Goal: Information Seeking & Learning: Check status

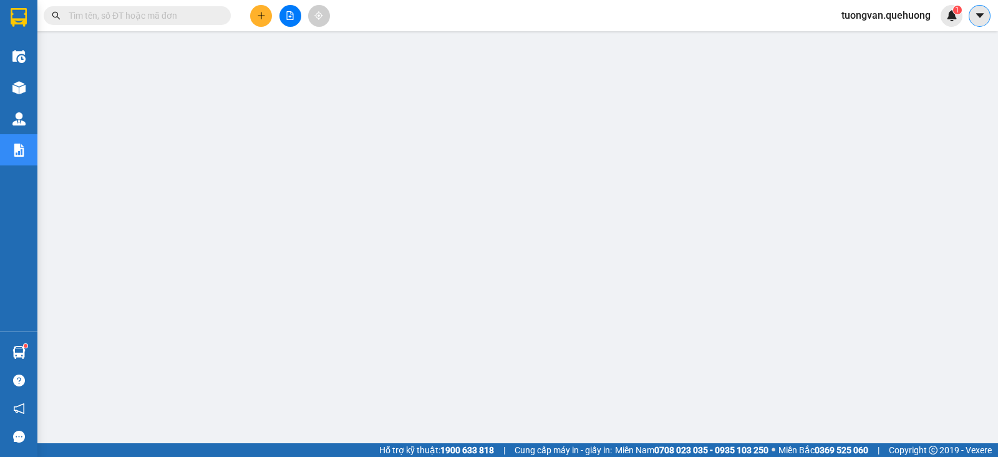
click at [979, 17] on icon "caret-down" at bounding box center [979, 15] width 11 height 11
click at [958, 20] on div "1" at bounding box center [952, 16] width 22 height 22
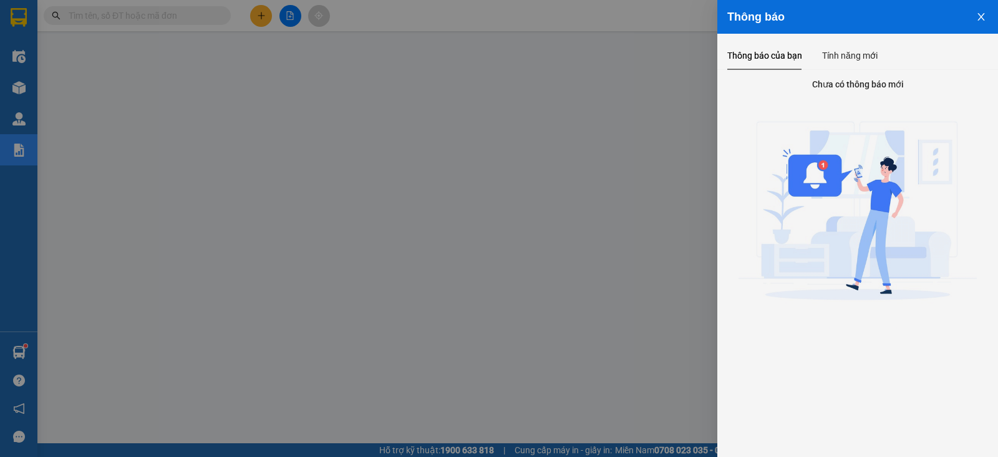
click at [986, 13] on icon "close" at bounding box center [981, 17] width 10 height 10
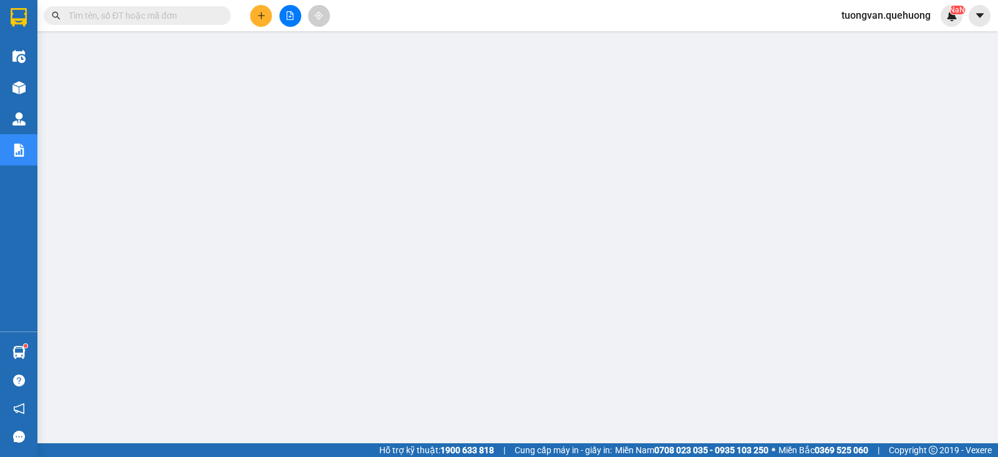
click at [886, 20] on span "tuongvan.quehuong" at bounding box center [886, 15] width 109 height 16
click at [869, 43] on span "Đăng xuất" at bounding box center [890, 39] width 85 height 14
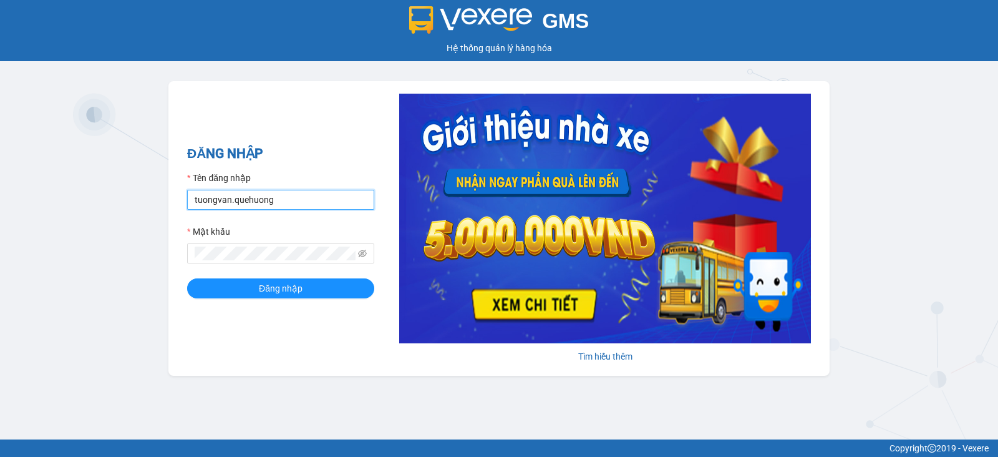
click at [271, 192] on input "tuongvan.quehuong" at bounding box center [280, 200] width 187 height 20
drag, startPoint x: 284, startPoint y: 201, endPoint x: 153, endPoint y: 182, distance: 132.3
click at [153, 182] on div "GMS Hệ thống quản lý hàng hóa ĐĂNG NHẬP Tên đăng nhập tuongvan.quehuong Mật khẩ…" at bounding box center [499, 219] width 998 height 439
type input "phuongoanhkt.[GEOGRAPHIC_DATA]"
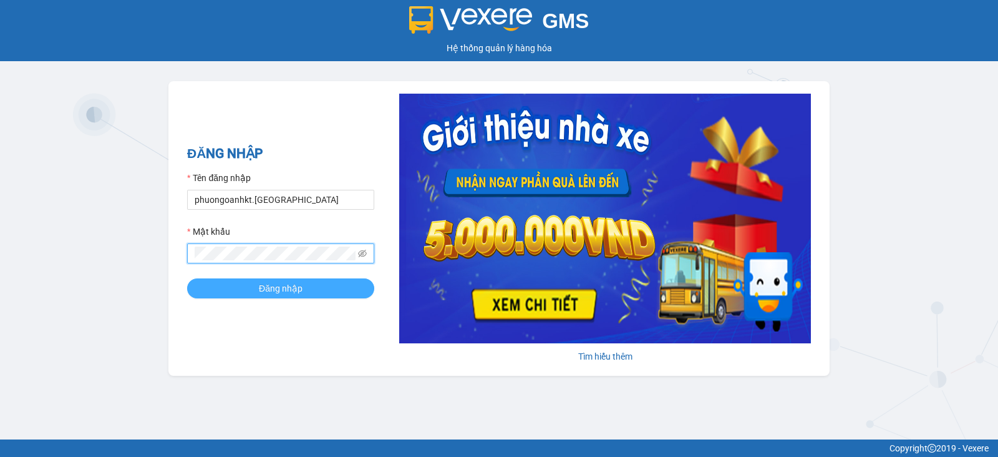
click at [329, 287] on button "Đăng nhập" at bounding box center [280, 288] width 187 height 20
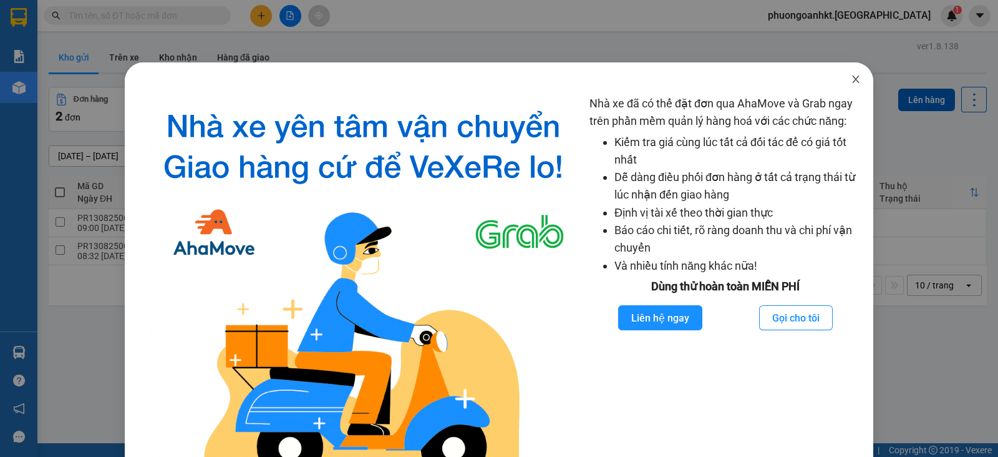
click at [850, 80] on span "Close" at bounding box center [855, 79] width 35 height 35
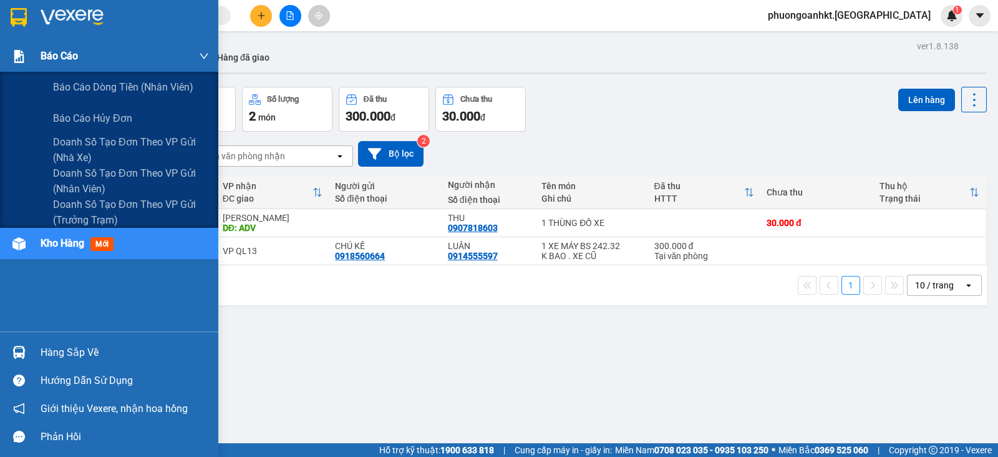
click at [65, 52] on span "Báo cáo" at bounding box center [59, 56] width 37 height 16
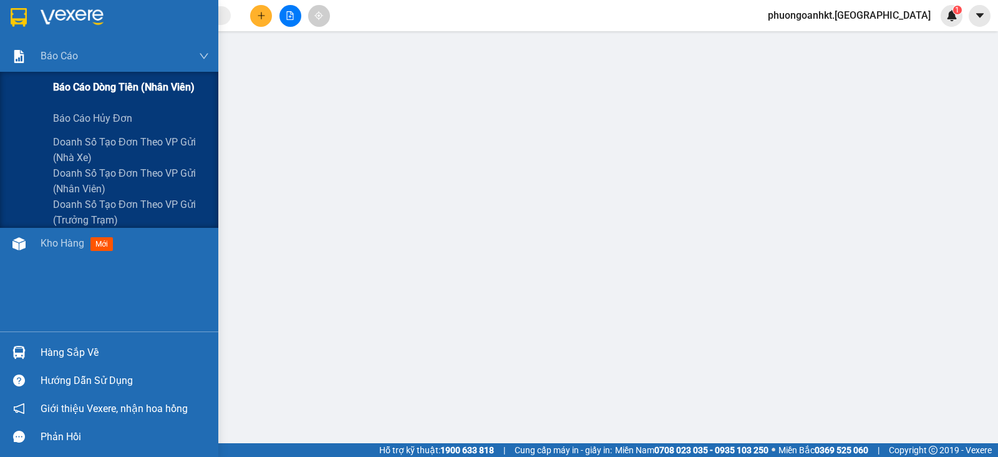
click at [122, 90] on span "Báo cáo dòng tiền (nhân viên)" at bounding box center [124, 87] width 142 height 16
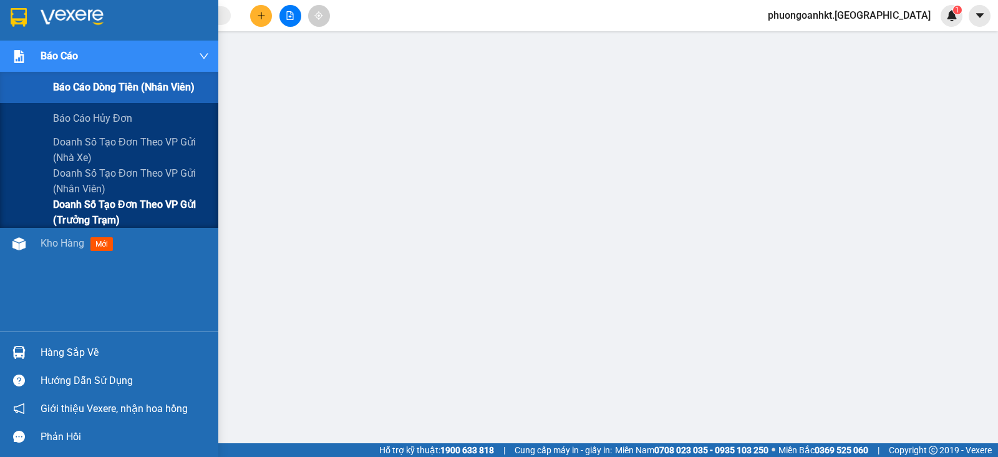
click at [132, 201] on span "Doanh số tạo đơn theo VP gửi (trưởng trạm)" at bounding box center [131, 212] width 156 height 31
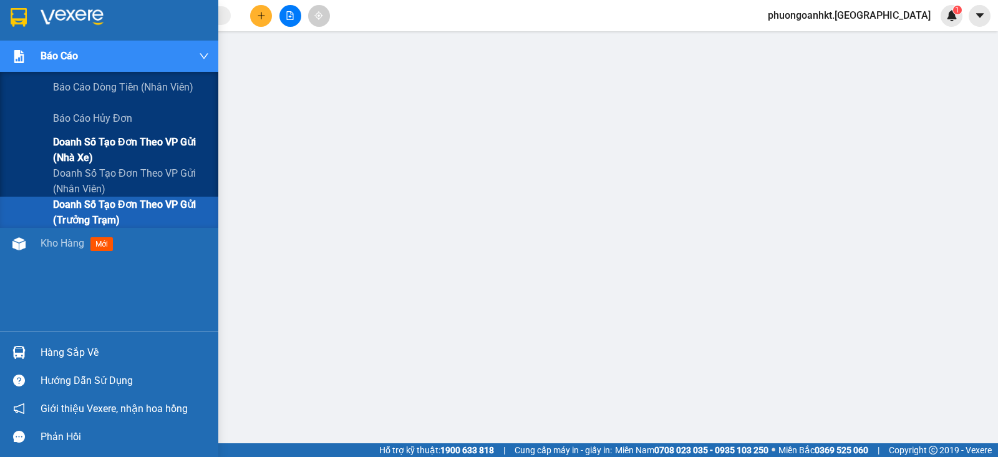
click at [117, 143] on span "Doanh số tạo đơn theo VP gửi (nhà xe)" at bounding box center [131, 149] width 156 height 31
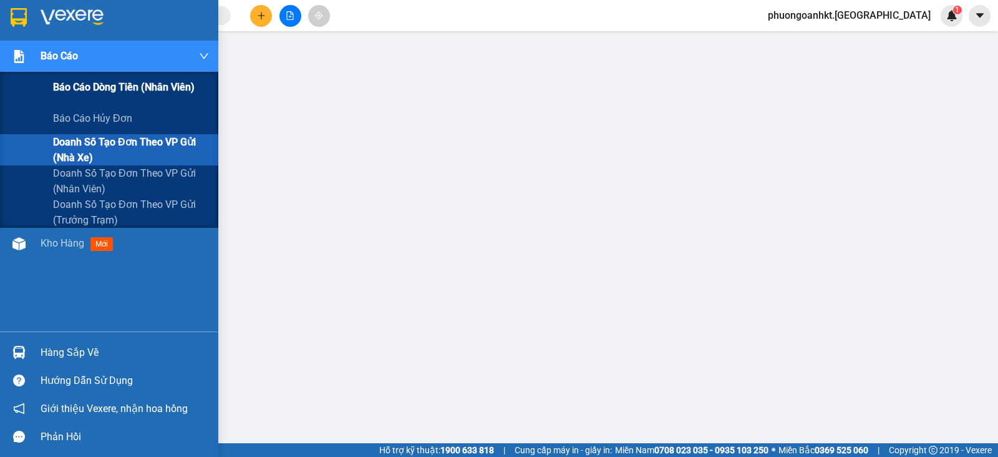
click at [151, 84] on span "Báo cáo dòng tiền (nhân viên)" at bounding box center [124, 87] width 142 height 16
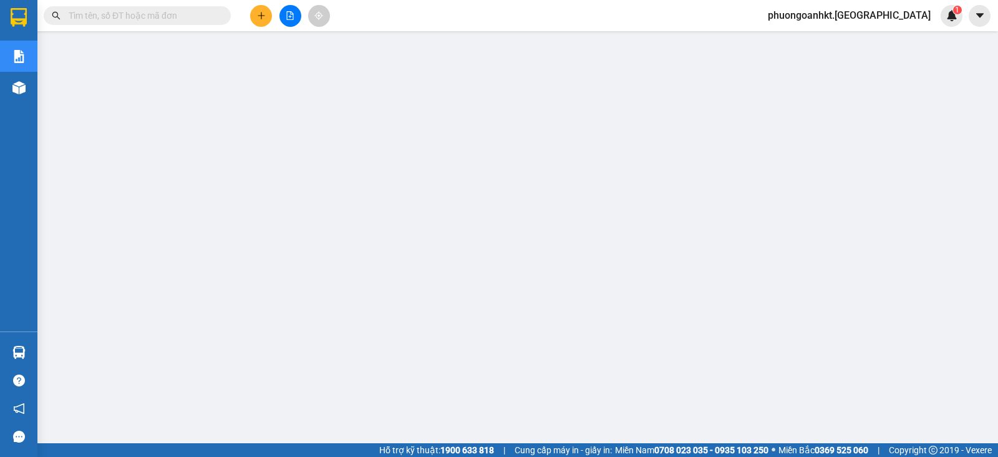
click at [918, 17] on span "phuongoanhkt.[GEOGRAPHIC_DATA]" at bounding box center [849, 15] width 183 height 16
click at [862, 65] on span "Đổi mật khẩu" at bounding box center [879, 59] width 109 height 14
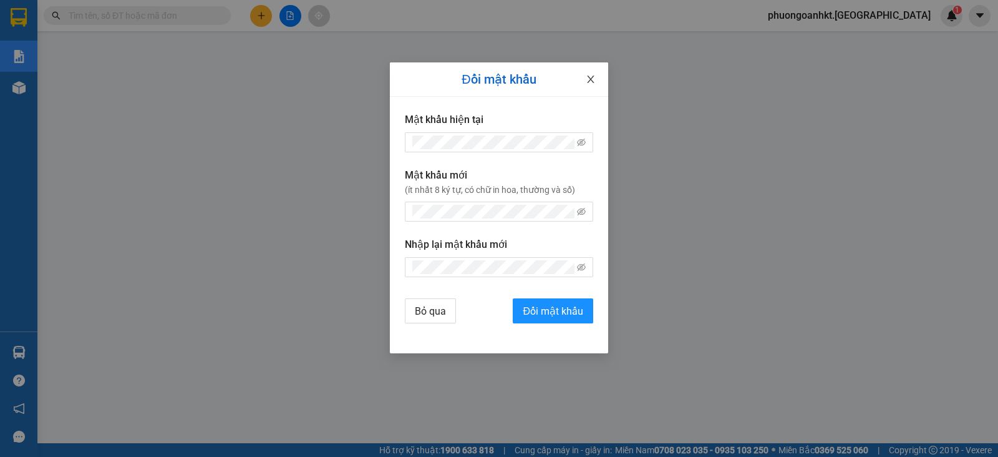
click at [588, 75] on icon "close" at bounding box center [591, 79] width 10 height 10
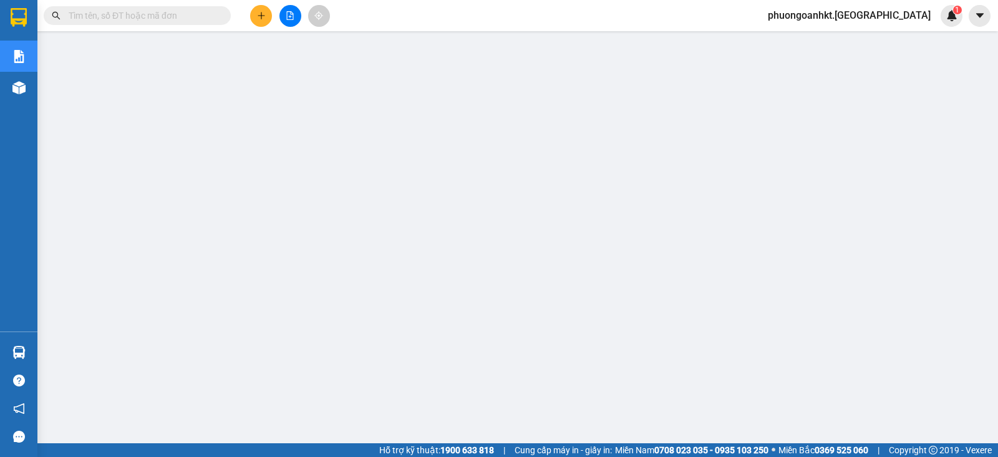
click at [892, 14] on span "phuongoanhkt.[GEOGRAPHIC_DATA]" at bounding box center [849, 15] width 183 height 16
click at [861, 44] on span "Đăng xuất" at bounding box center [879, 39] width 109 height 14
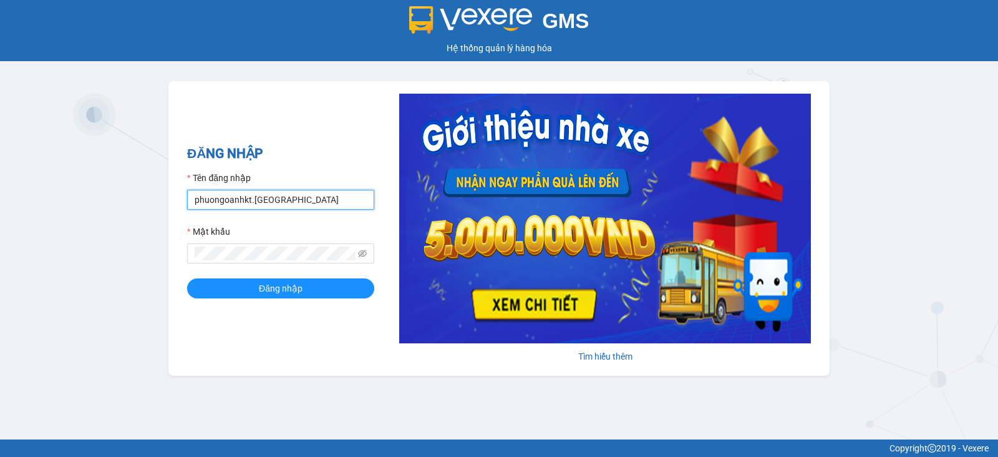
click at [324, 197] on input "phuongoanhkt.[GEOGRAPHIC_DATA]" at bounding box center [280, 200] width 187 height 20
type input "tuongvan.quehuong"
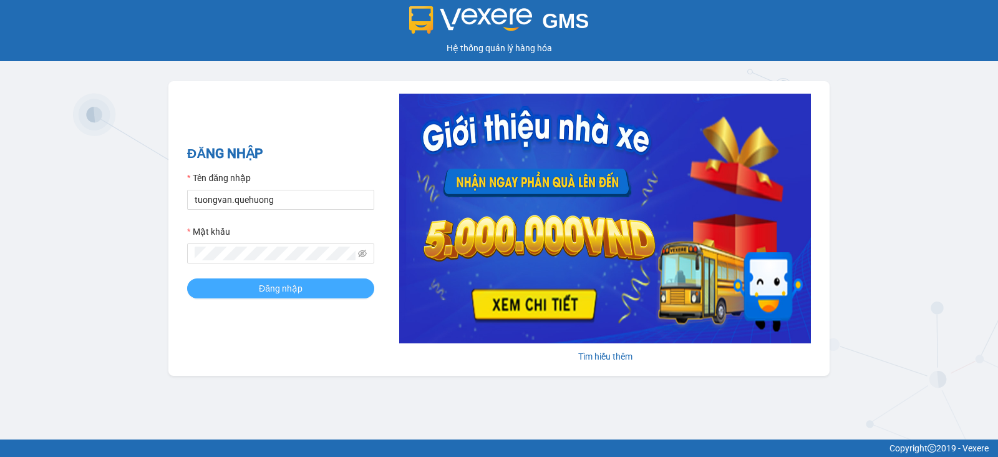
click at [247, 283] on button "Đăng nhập" at bounding box center [280, 288] width 187 height 20
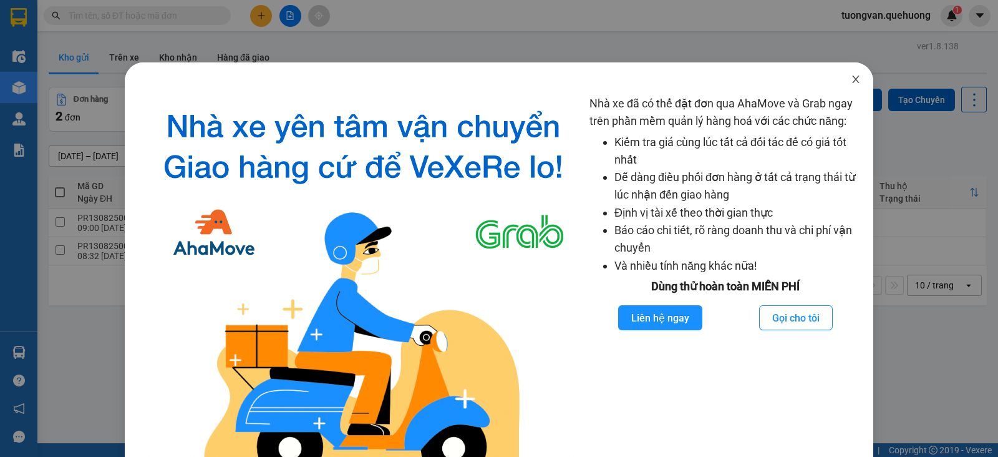
drag, startPoint x: 852, startPoint y: 75, endPoint x: 842, endPoint y: 81, distance: 11.5
click at [851, 77] on span "Close" at bounding box center [855, 79] width 35 height 35
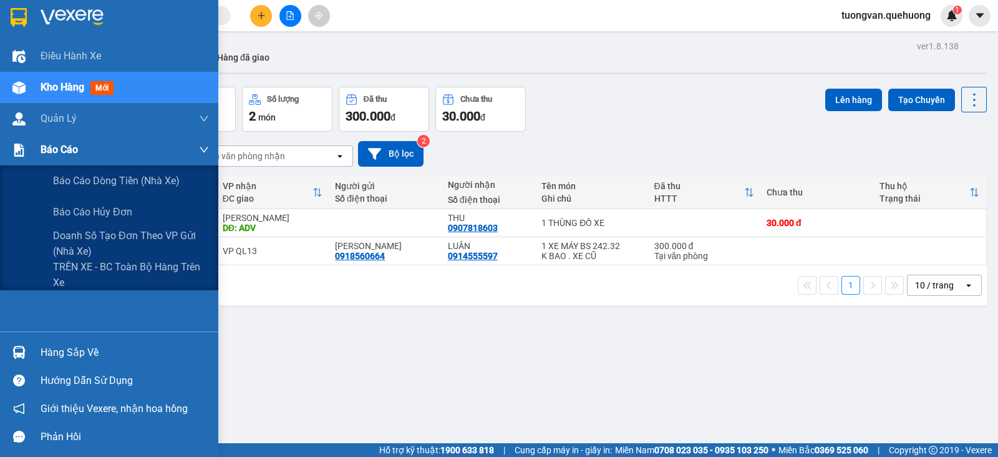
click at [25, 148] on img at bounding box center [18, 149] width 13 height 13
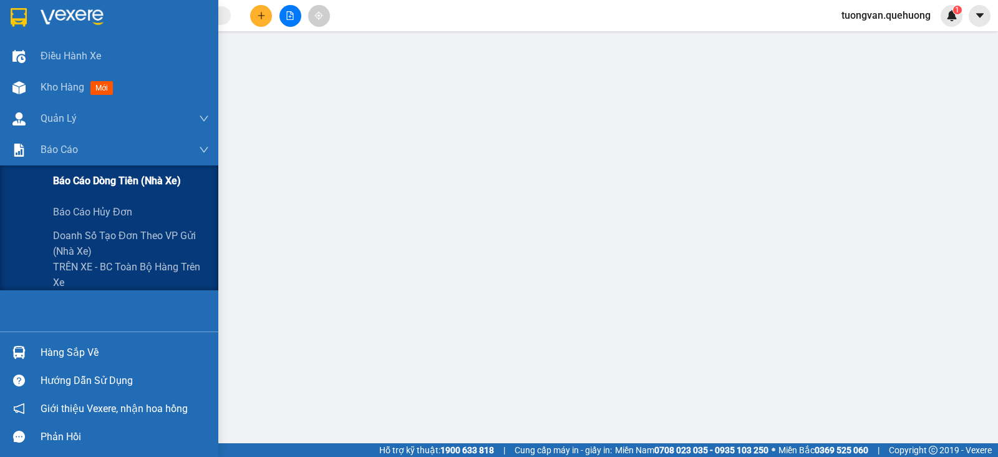
click at [99, 176] on span "Báo cáo dòng tiền (nhà xe)" at bounding box center [117, 181] width 128 height 16
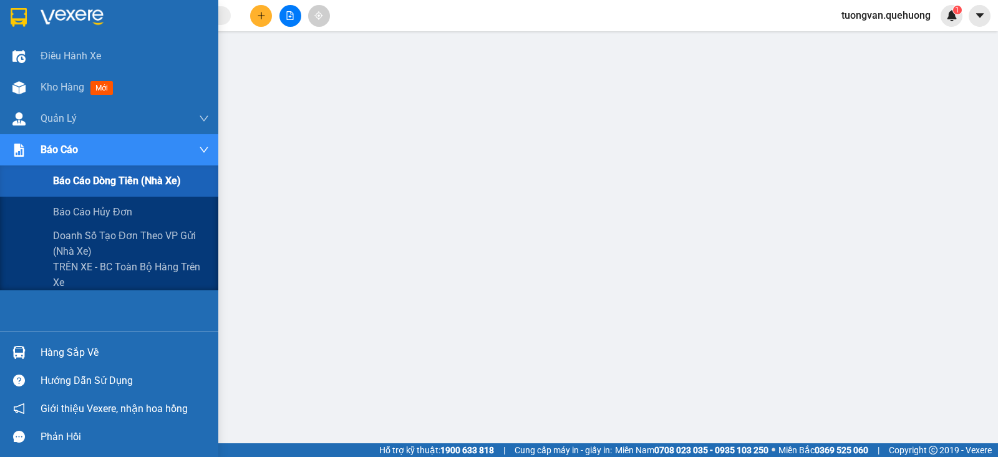
click at [125, 185] on span "Báo cáo dòng tiền (nhà xe)" at bounding box center [117, 181] width 128 height 16
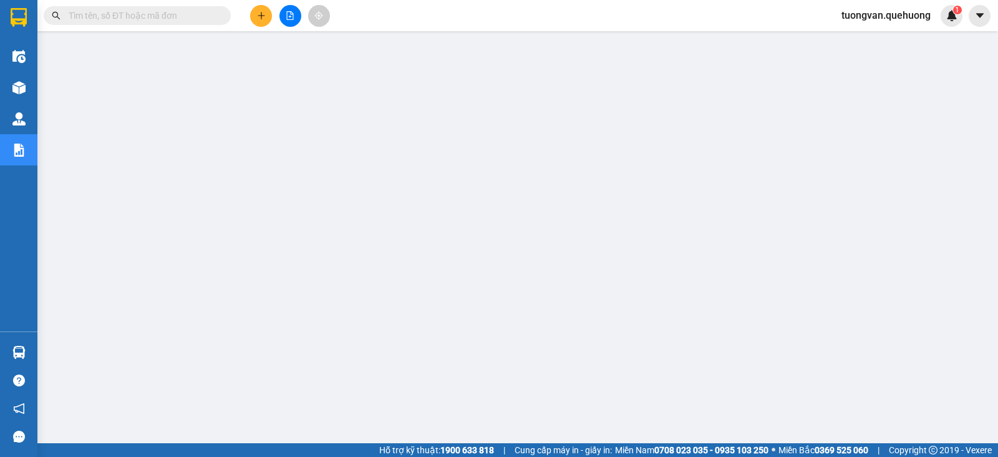
click at [896, 8] on span "tuongvan.quehuong" at bounding box center [886, 15] width 109 height 16
click at [864, 42] on span "Đăng xuất" at bounding box center [890, 39] width 85 height 14
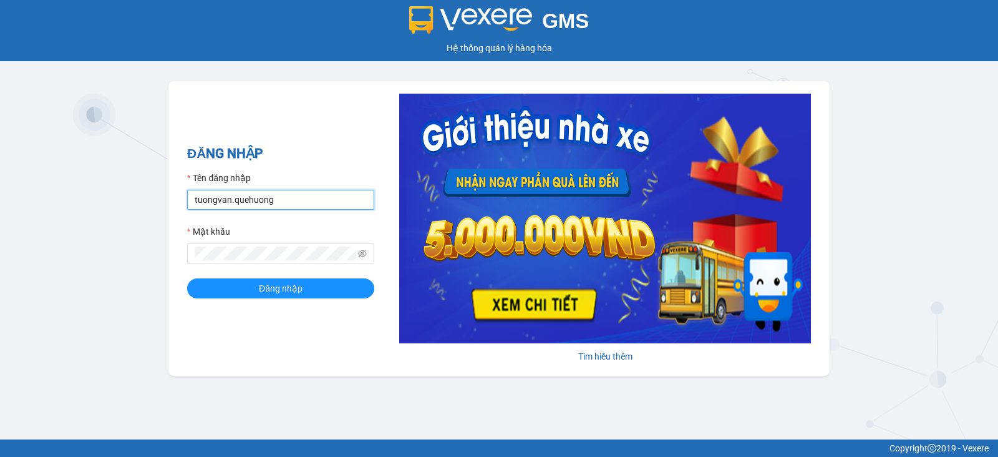
click at [321, 199] on input "tuongvan.quehuong" at bounding box center [280, 200] width 187 height 20
type input "phuongoanhkt.quehuong"
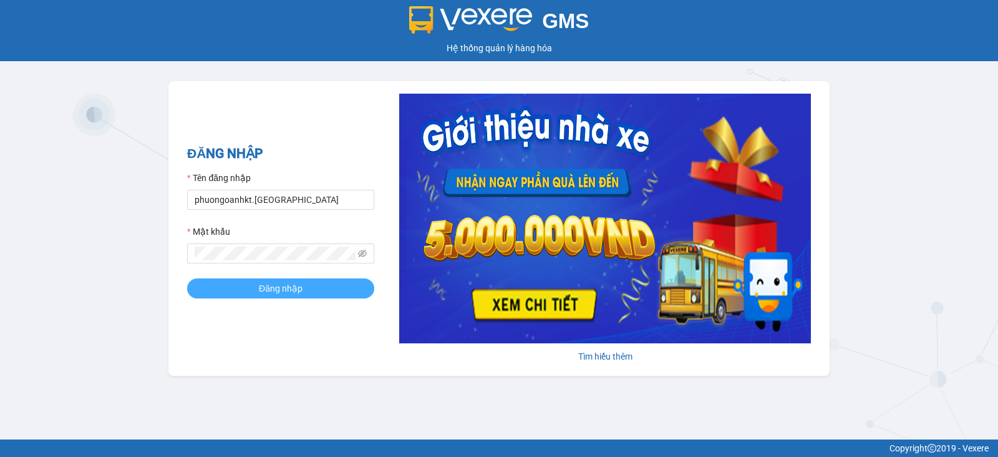
click at [265, 284] on span "Đăng nhập" at bounding box center [281, 288] width 44 height 14
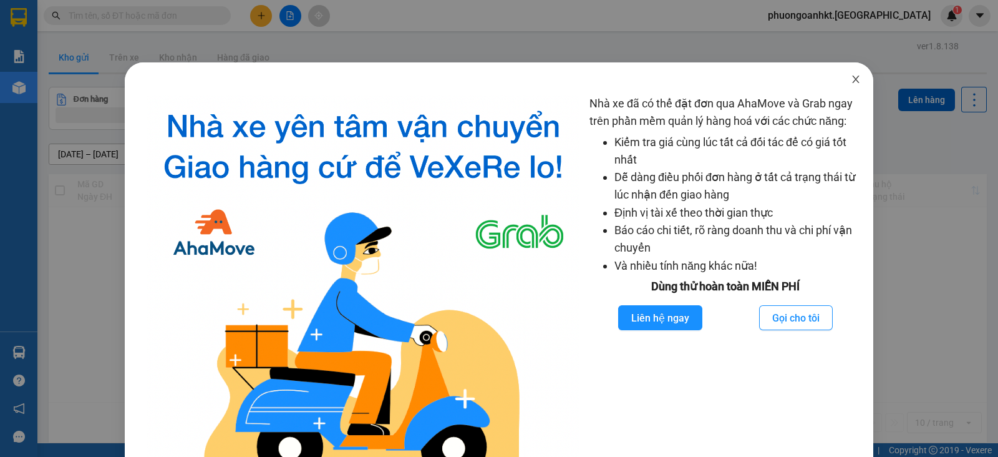
click at [851, 76] on icon "close" at bounding box center [856, 79] width 10 height 10
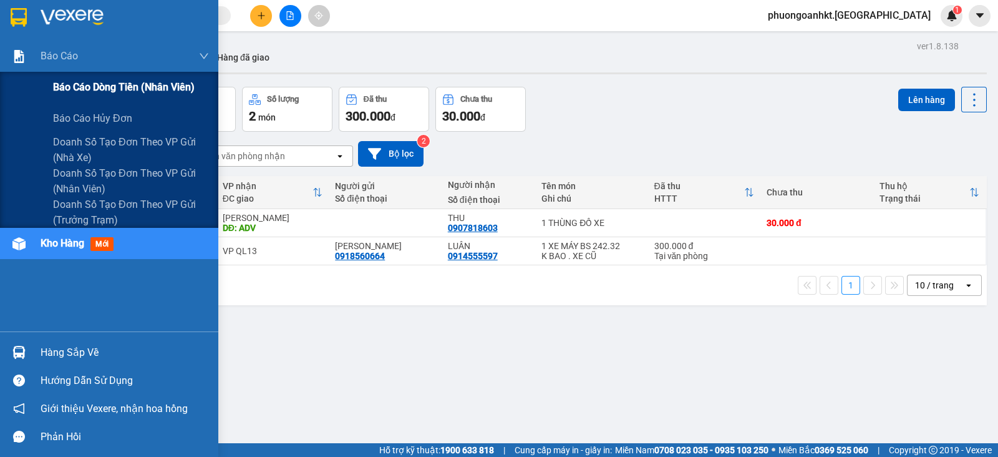
click at [97, 88] on span "Báo cáo dòng tiền (nhân viên)" at bounding box center [124, 87] width 142 height 16
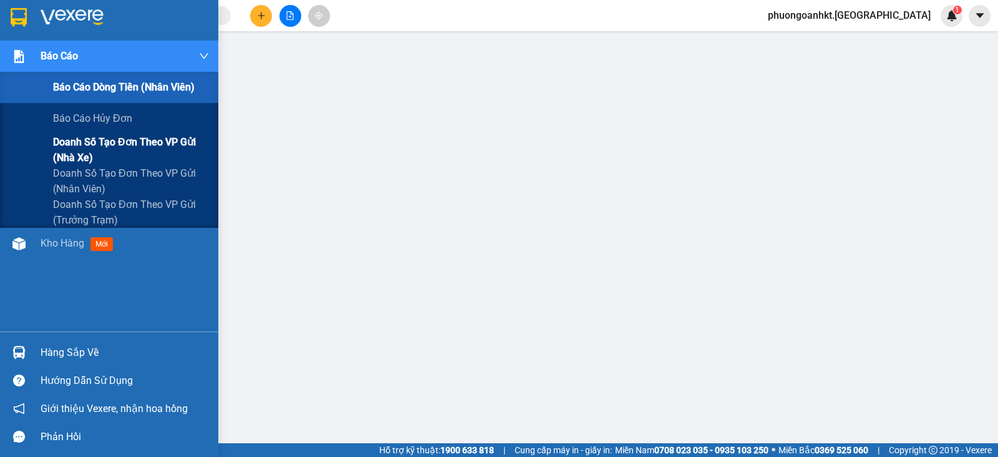
click at [145, 141] on span "Doanh số tạo đơn theo VP gửi (nhà xe)" at bounding box center [131, 149] width 156 height 31
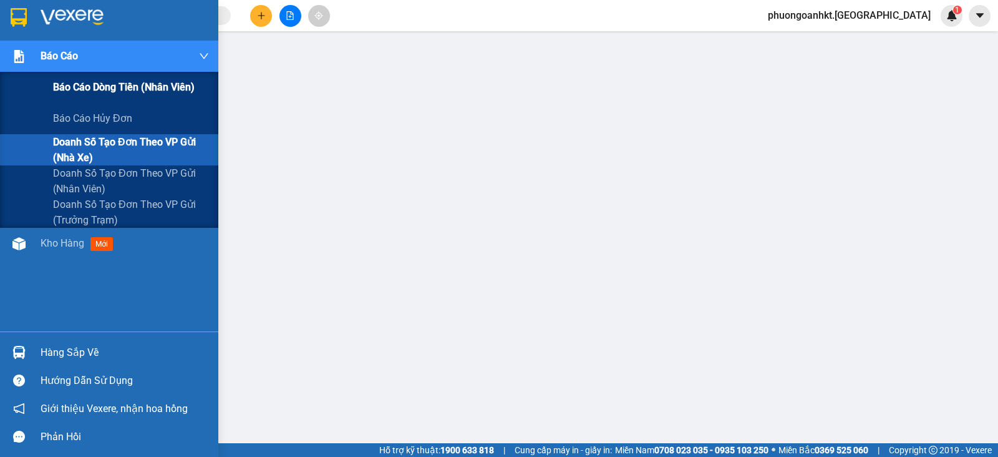
click at [130, 90] on span "Báo cáo dòng tiền (nhân viên)" at bounding box center [124, 87] width 142 height 16
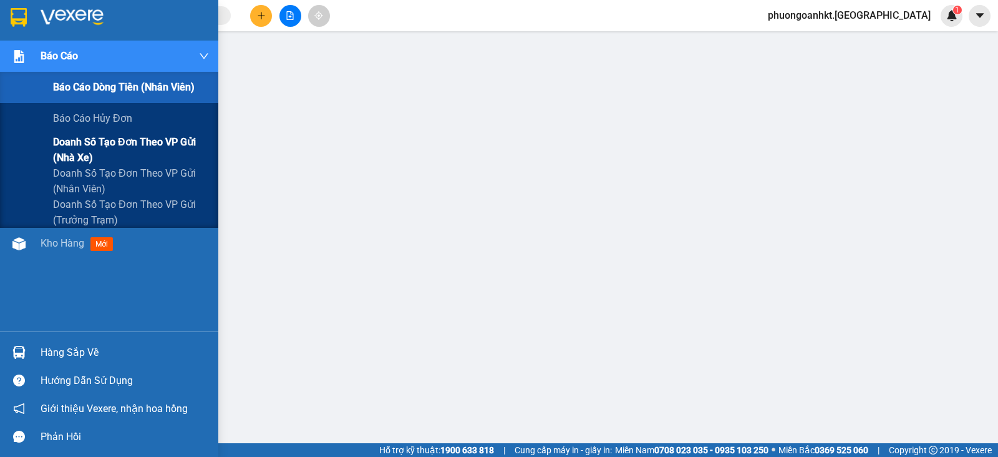
click at [109, 142] on span "Doanh số tạo đơn theo VP gửi (nhà xe)" at bounding box center [131, 149] width 156 height 31
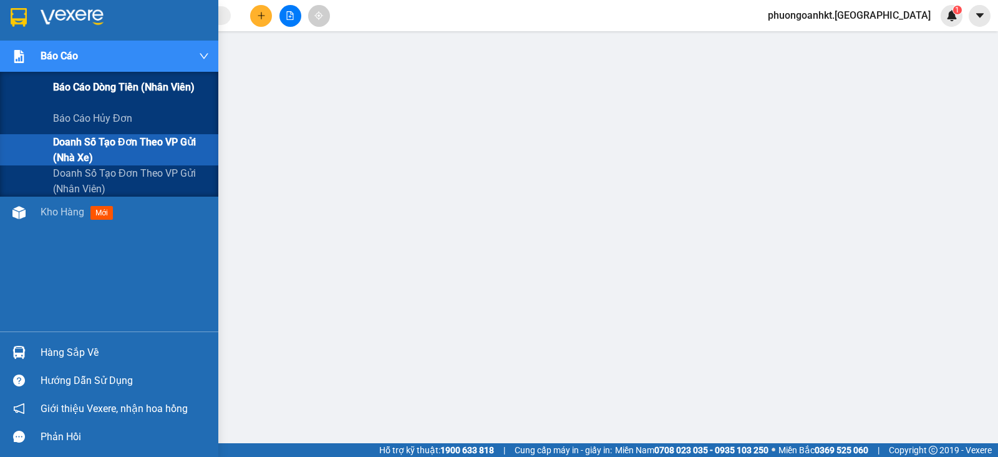
click at [93, 79] on span "Báo cáo dòng tiền (nhân viên)" at bounding box center [124, 87] width 142 height 16
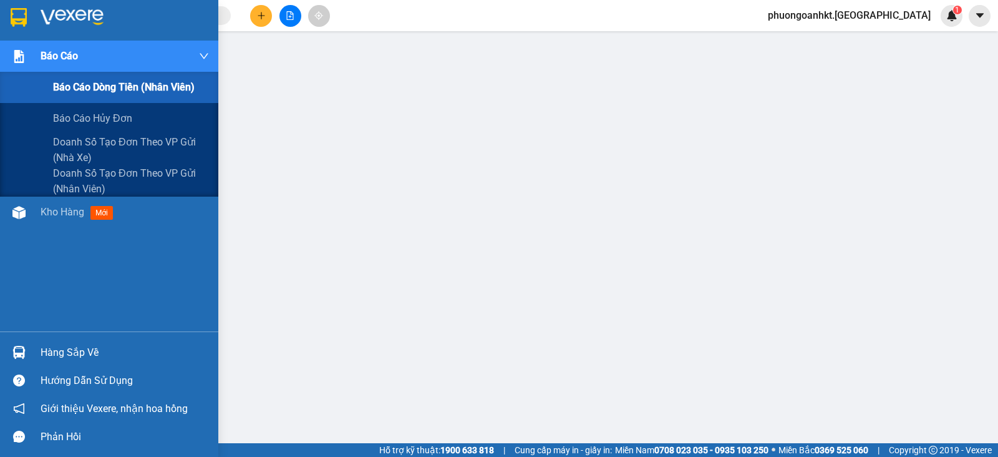
click at [108, 84] on span "Báo cáo dòng tiền (nhân viên)" at bounding box center [124, 87] width 142 height 16
click at [164, 87] on span "Báo cáo dòng tiền (nhân viên)" at bounding box center [124, 87] width 142 height 16
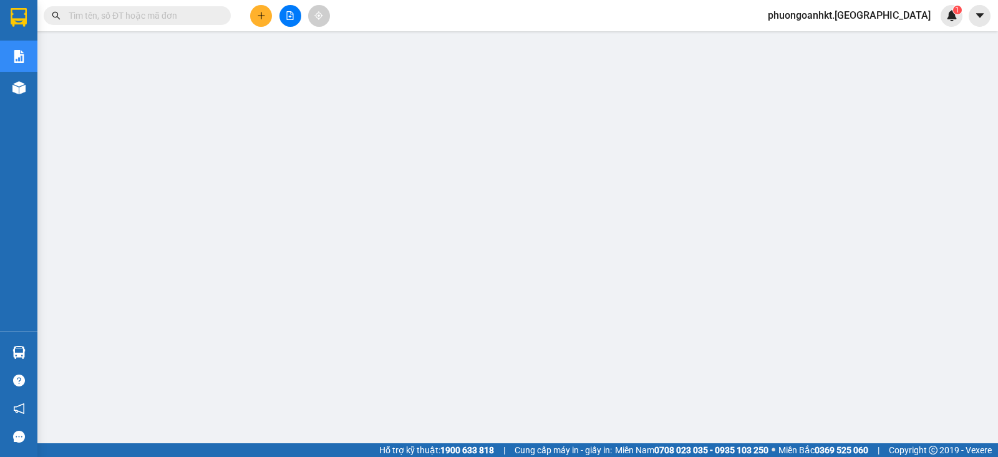
click at [522, 4] on div "Kết quả [PERSON_NAME] ( 0 ) Bộ lọc No Data phuongoanhkt.quehuong 1" at bounding box center [499, 15] width 998 height 31
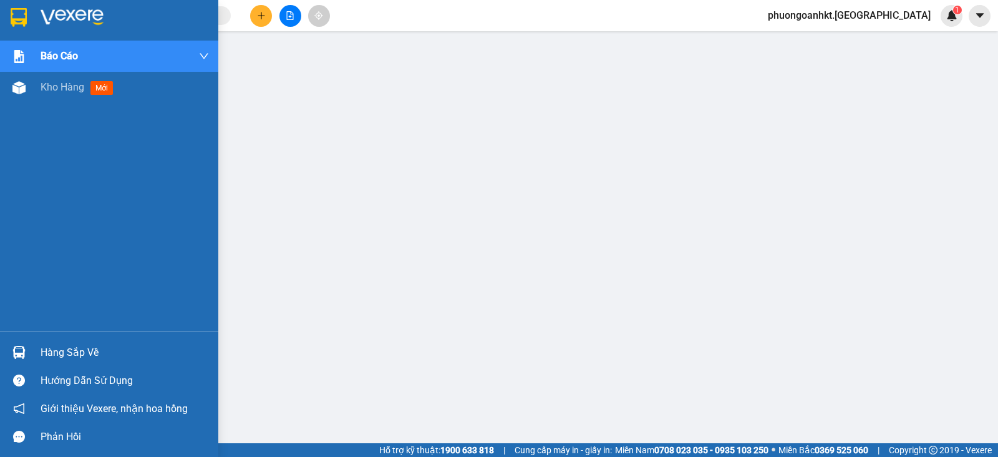
click at [28, 17] on div at bounding box center [19, 17] width 22 height 22
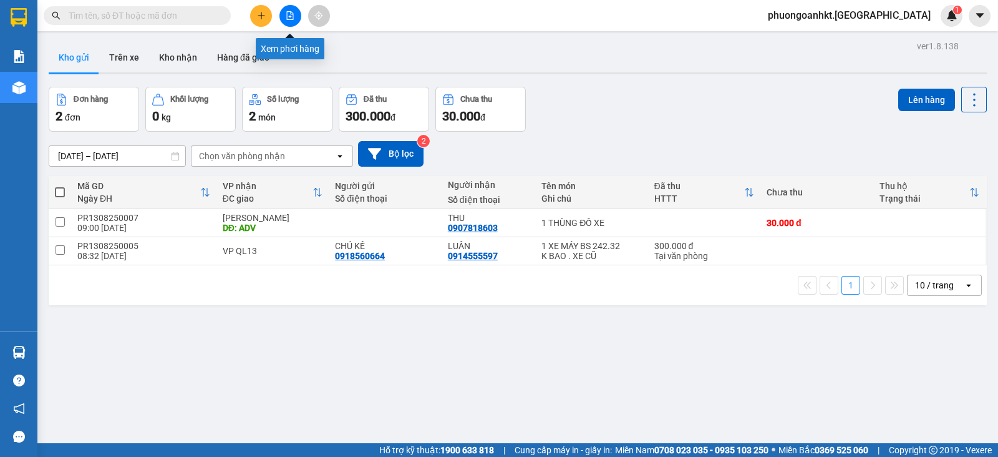
click at [287, 17] on icon "file-add" at bounding box center [290, 15] width 9 height 9
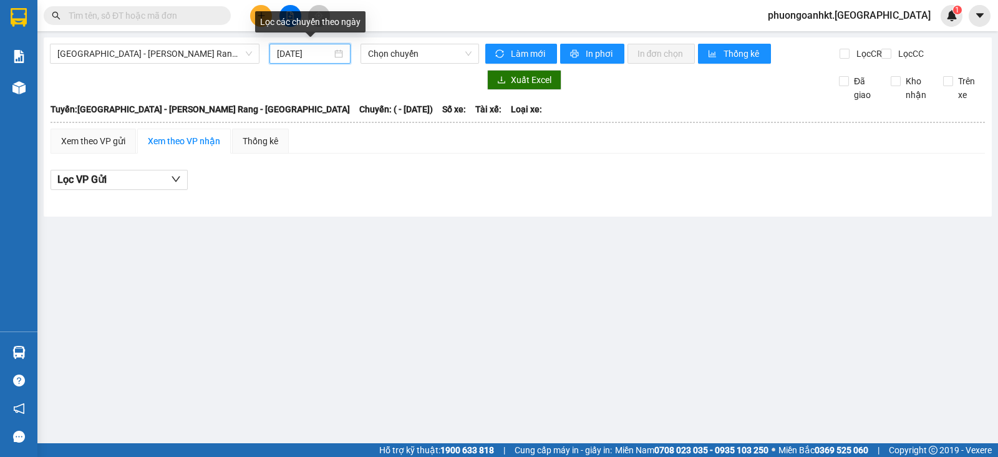
click at [293, 54] on input "[DATE]" at bounding box center [305, 54] width 56 height 14
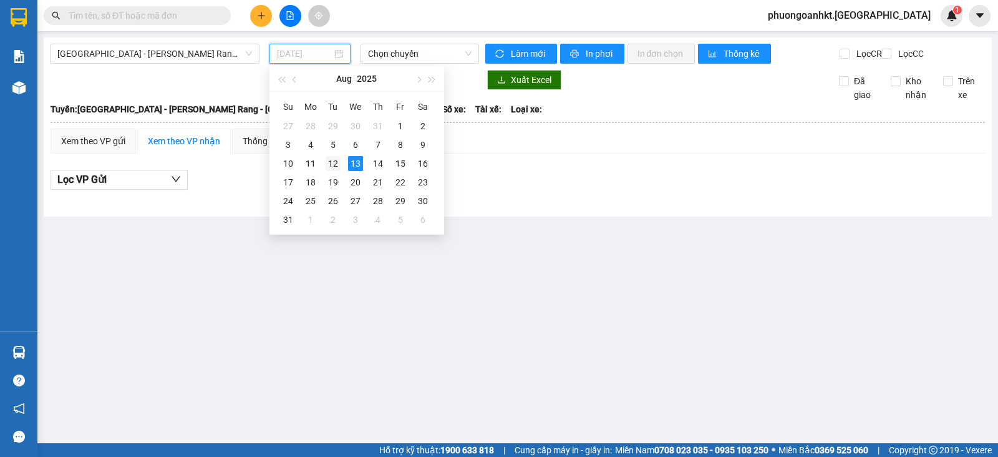
click at [340, 165] on div "12" at bounding box center [333, 163] width 15 height 15
type input "[DATE]"
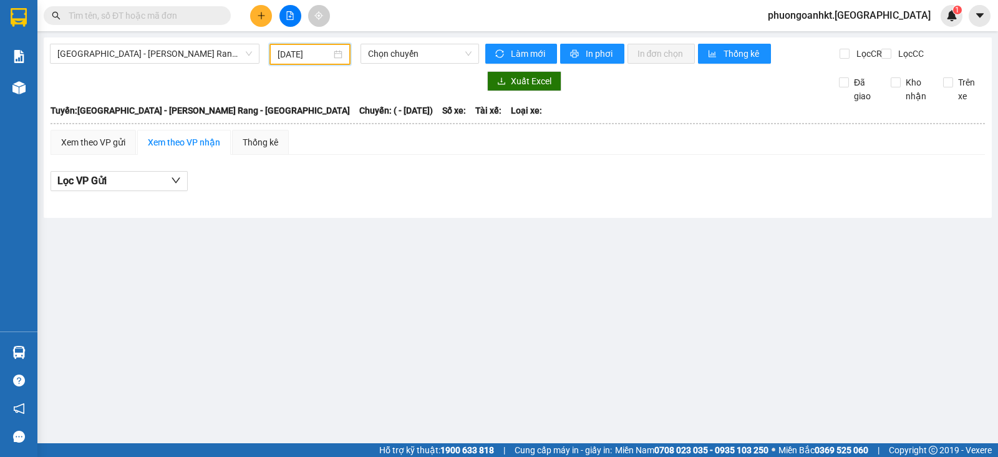
click at [188, 145] on div "Xem theo VP nhận" at bounding box center [184, 142] width 72 height 14
click at [175, 185] on icon "down" at bounding box center [176, 180] width 10 height 10
click at [287, 205] on div "Lọc VP Gửi" at bounding box center [518, 185] width 935 height 40
click at [116, 149] on div "Xem theo VP gửi" at bounding box center [93, 142] width 64 height 14
click at [193, 149] on div "Xem theo VP nhận" at bounding box center [184, 142] width 72 height 14
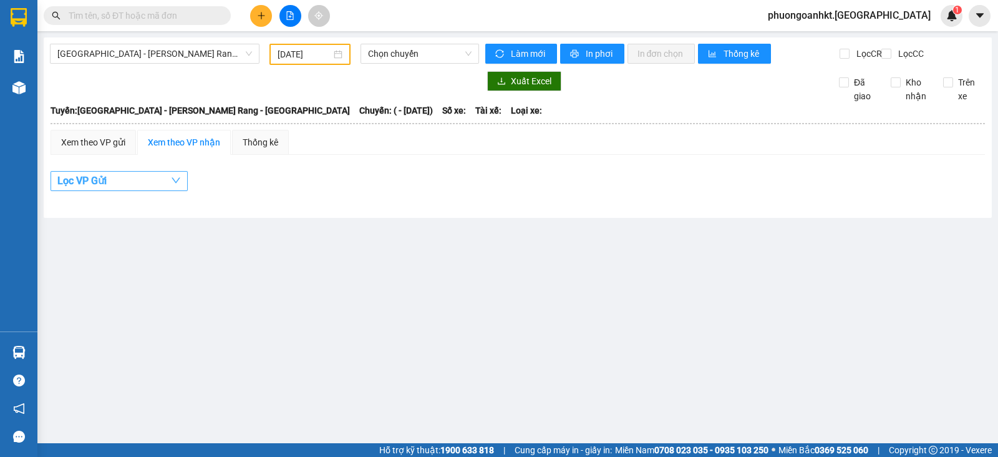
click at [185, 191] on button "Lọc VP Gửi" at bounding box center [119, 181] width 137 height 20
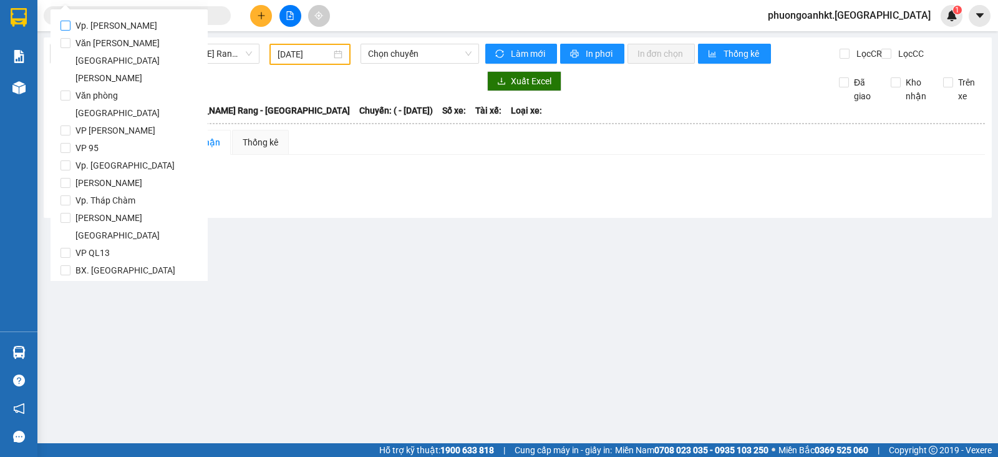
click at [67, 27] on input "Vp. [GEOGRAPHIC_DATA]" at bounding box center [66, 26] width 10 height 10
checkbox input "true"
click at [67, 45] on input "Văn phòng [GEOGRAPHIC_DATA]" at bounding box center [66, 43] width 10 height 10
checkbox input "true"
click at [66, 90] on input "Văn phòng [GEOGRAPHIC_DATA]" at bounding box center [66, 95] width 10 height 10
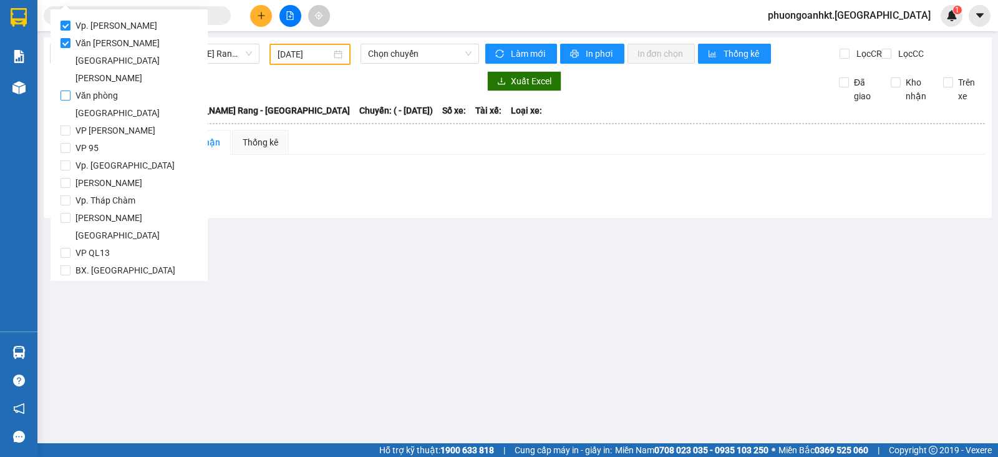
checkbox input "true"
click at [62, 125] on input "VP [PERSON_NAME]" at bounding box center [66, 130] width 10 height 10
checkbox input "true"
click at [66, 139] on label "VP 95" at bounding box center [129, 147] width 137 height 17
click at [66, 143] on input "VP 95" at bounding box center [66, 148] width 10 height 10
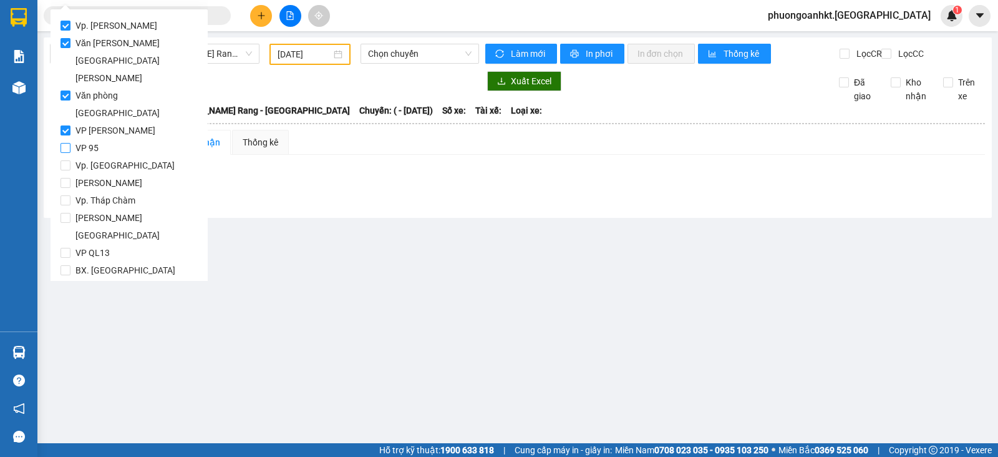
checkbox input "true"
click at [67, 160] on input "Vp. [GEOGRAPHIC_DATA]" at bounding box center [66, 165] width 10 height 10
checkbox input "true"
click at [75, 174] on span "[PERSON_NAME]" at bounding box center [108, 182] width 77 height 17
click at [70, 178] on input "[PERSON_NAME]" at bounding box center [66, 183] width 10 height 10
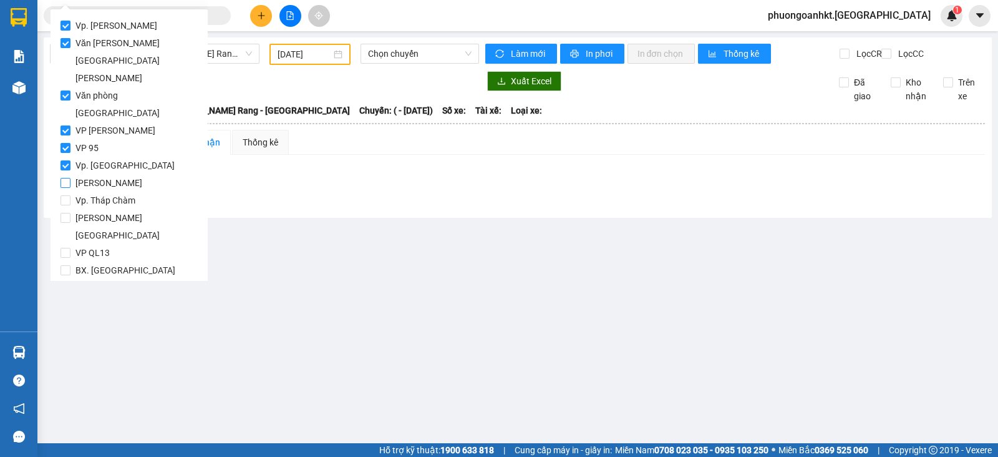
checkbox input "true"
click at [70, 195] on input "Vp. Tháp Chàm" at bounding box center [66, 200] width 10 height 10
checkbox input "true"
click at [66, 213] on input "Trạm [GEOGRAPHIC_DATA]" at bounding box center [66, 218] width 10 height 10
checkbox input "true"
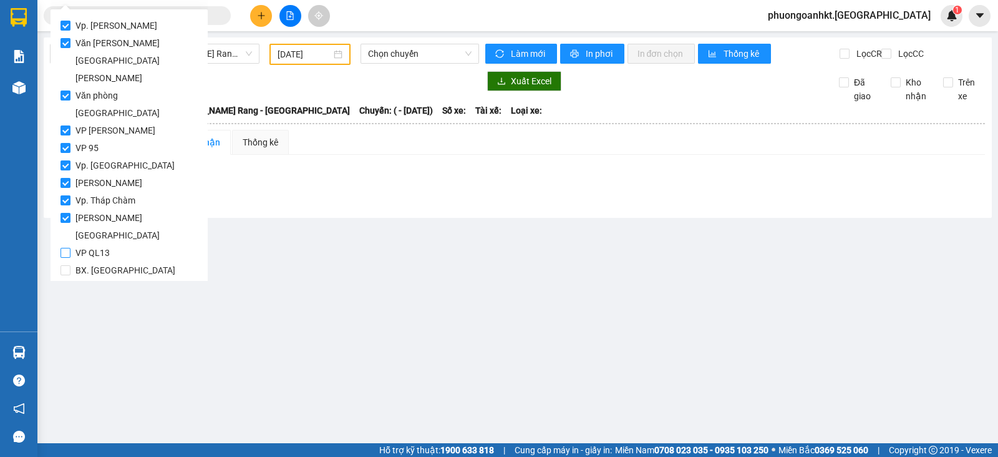
click at [66, 248] on input "VP QL13" at bounding box center [66, 253] width 10 height 10
checkbox input "true"
click at [66, 265] on input "BX. [GEOGRAPHIC_DATA]" at bounding box center [66, 270] width 10 height 10
checkbox input "true"
click at [66, 283] on input "Vp. Phước Thiện" at bounding box center [66, 288] width 10 height 10
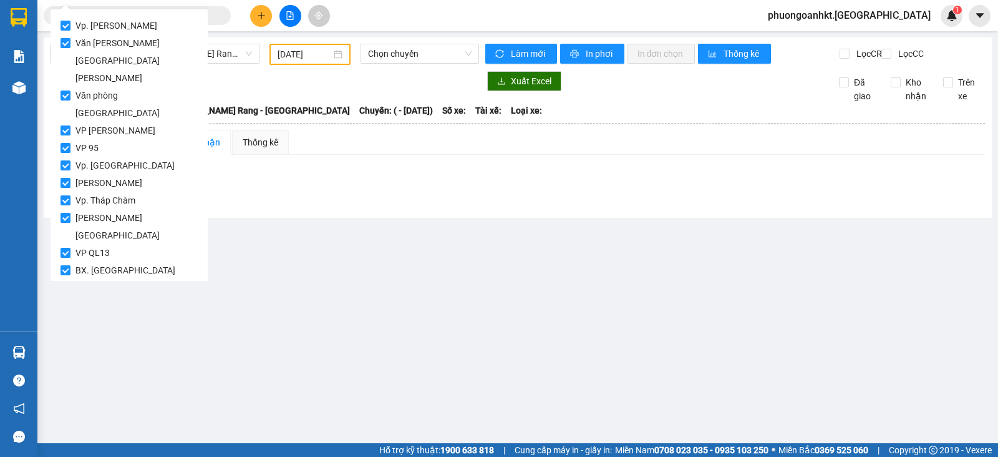
checkbox input "true"
click at [66, 300] on input "Song Mỹ" at bounding box center [66, 305] width 10 height 10
checkbox input "true"
drag, startPoint x: 72, startPoint y: 248, endPoint x: 289, endPoint y: 281, distance: 219.7
click at [72, 317] on span "Lọc" at bounding box center [77, 324] width 14 height 14
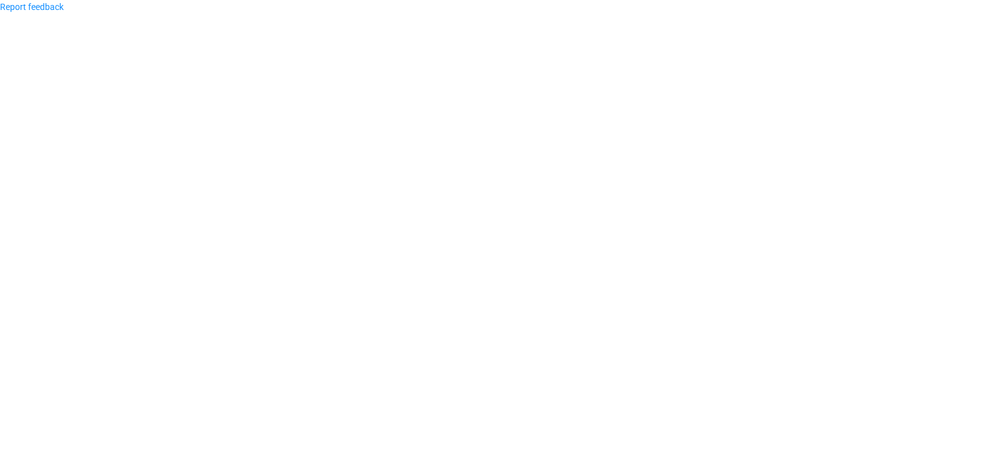
click at [288, 146] on body "Report feedback" at bounding box center [499, 228] width 998 height 457
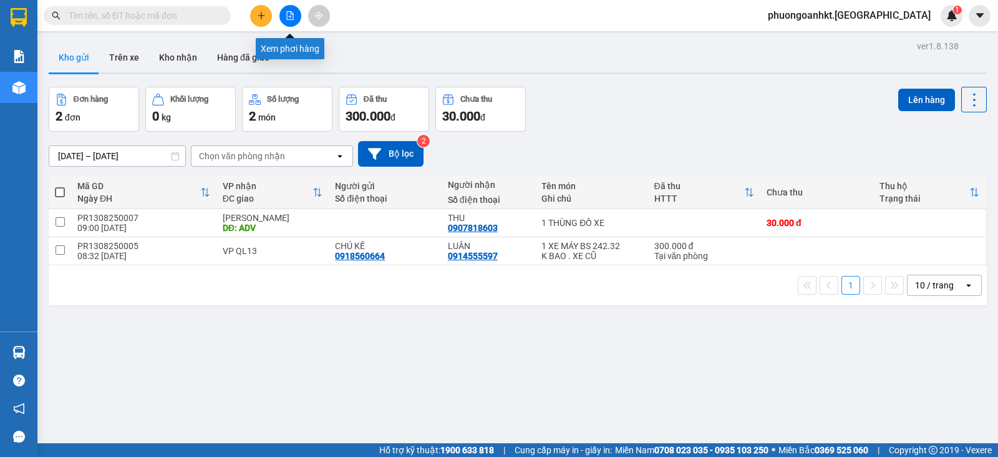
click at [286, 12] on icon "file-add" at bounding box center [290, 15] width 9 height 9
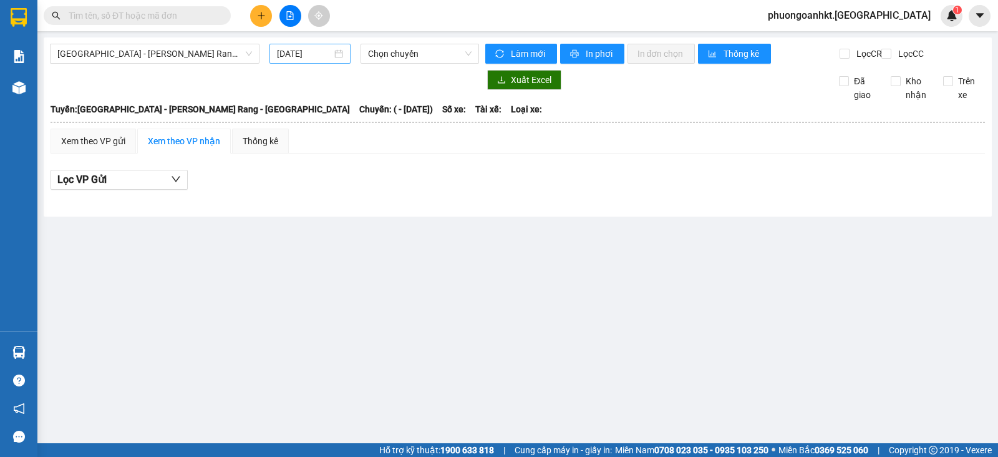
click at [307, 53] on input "[DATE]" at bounding box center [305, 54] width 56 height 14
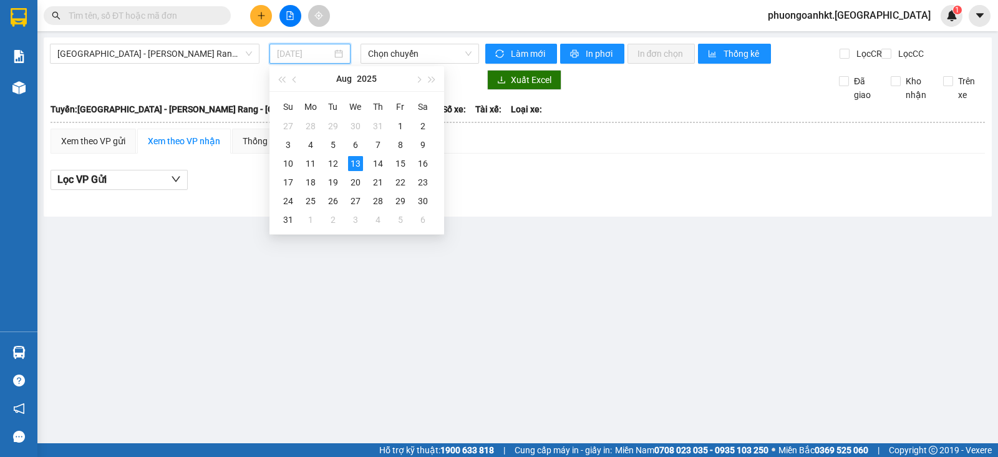
click at [354, 162] on div "13" at bounding box center [355, 163] width 15 height 15
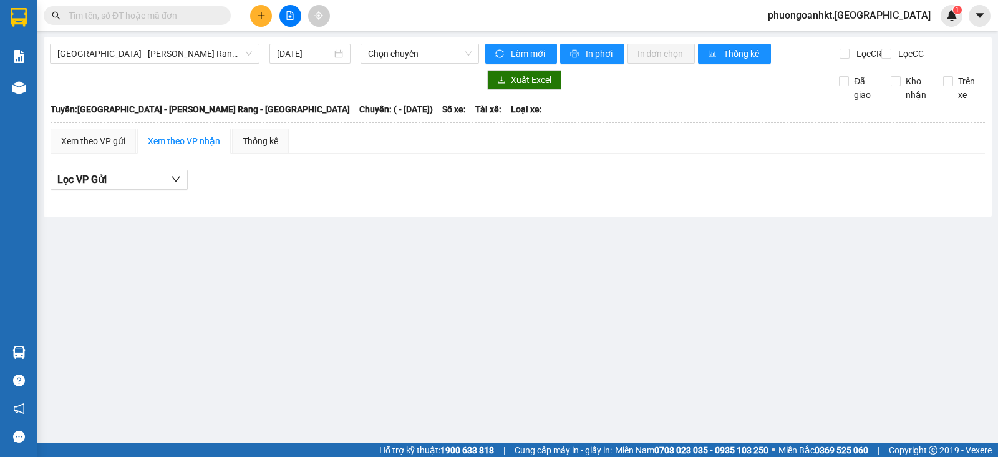
click at [193, 148] on div "Xem theo VP nhận" at bounding box center [184, 141] width 72 height 14
click at [174, 184] on icon "down" at bounding box center [176, 179] width 10 height 10
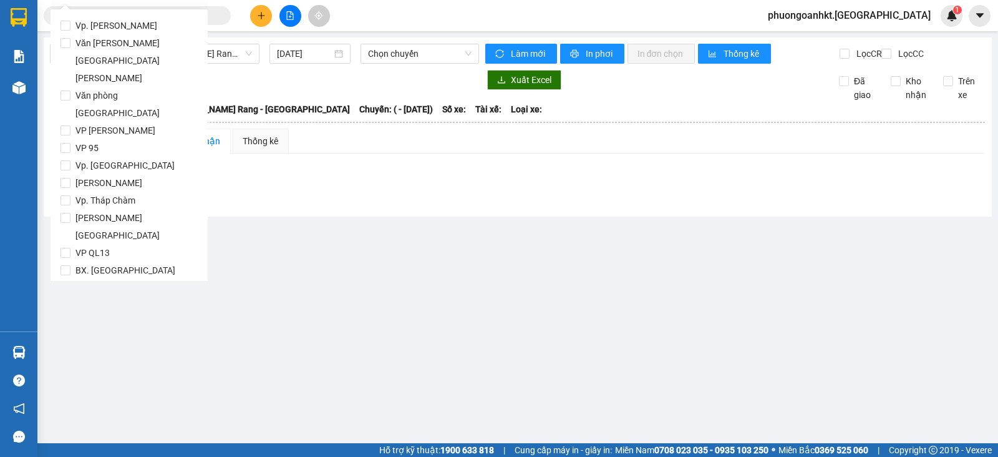
click at [474, 200] on div "Lọc VP Gửi" at bounding box center [518, 183] width 935 height 40
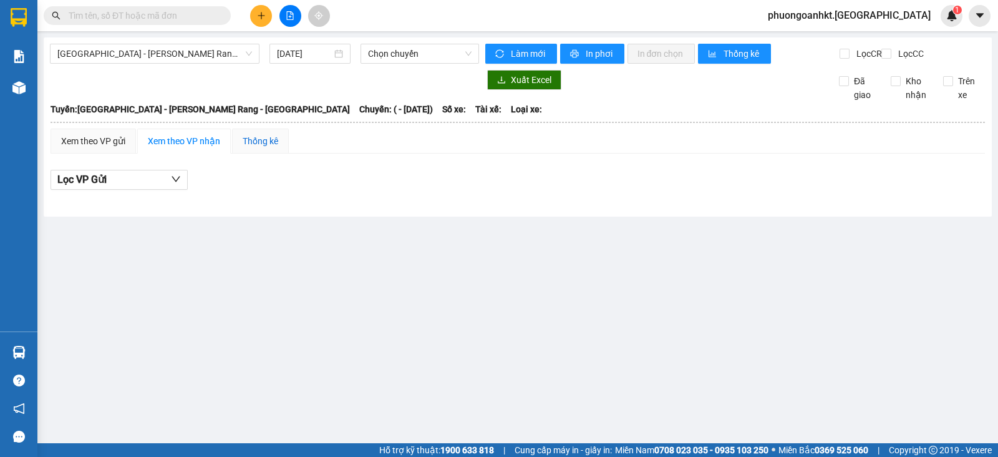
click at [253, 148] on div "Thống kê" at bounding box center [261, 141] width 36 height 14
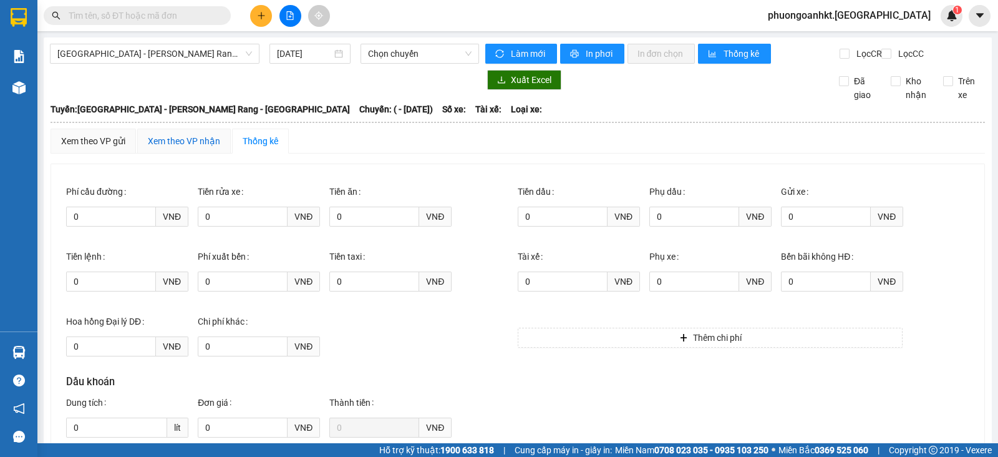
click at [192, 148] on div "Xem theo VP nhận" at bounding box center [184, 141] width 72 height 14
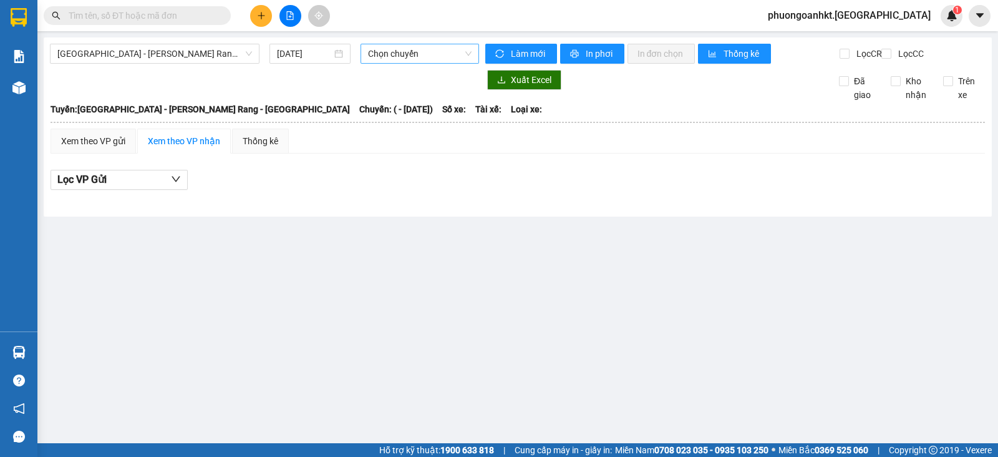
click at [465, 48] on span "Chọn chuyến" at bounding box center [419, 53] width 103 height 19
click at [470, 57] on span "Chọn chuyến" at bounding box center [419, 53] width 103 height 19
click at [470, 51] on span "Chọn chuyến" at bounding box center [419, 53] width 103 height 19
click at [455, 74] on div "Chọn chuyến" at bounding box center [416, 79] width 97 height 14
click at [83, 148] on div "Xem theo VP gửi" at bounding box center [93, 141] width 64 height 14
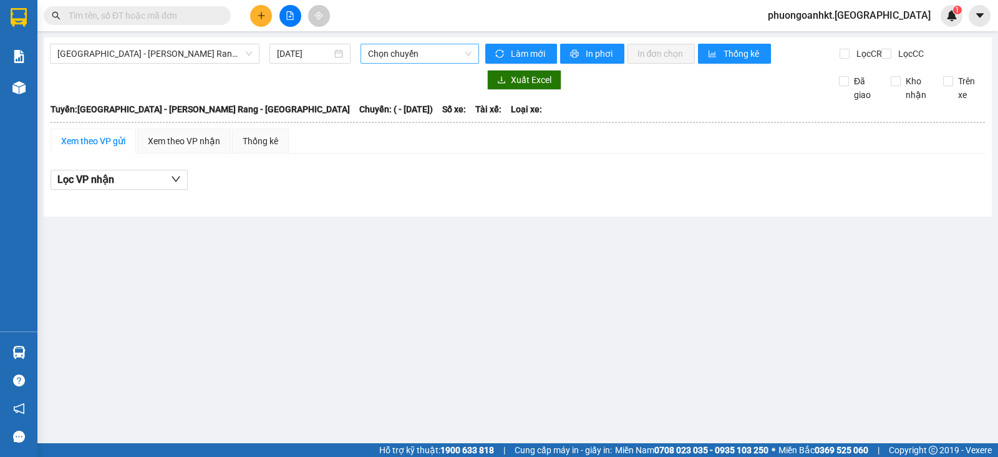
click at [467, 52] on span "Chọn chuyến" at bounding box center [419, 53] width 103 height 19
drag, startPoint x: 280, startPoint y: 180, endPoint x: 346, endPoint y: 214, distance: 74.5
click at [280, 182] on div "Lọc VP nhận" at bounding box center [518, 180] width 935 height 21
click at [185, 148] on div "Xem theo VP nhận" at bounding box center [184, 141] width 72 height 14
click at [286, 153] on div "Thống kê" at bounding box center [260, 141] width 57 height 25
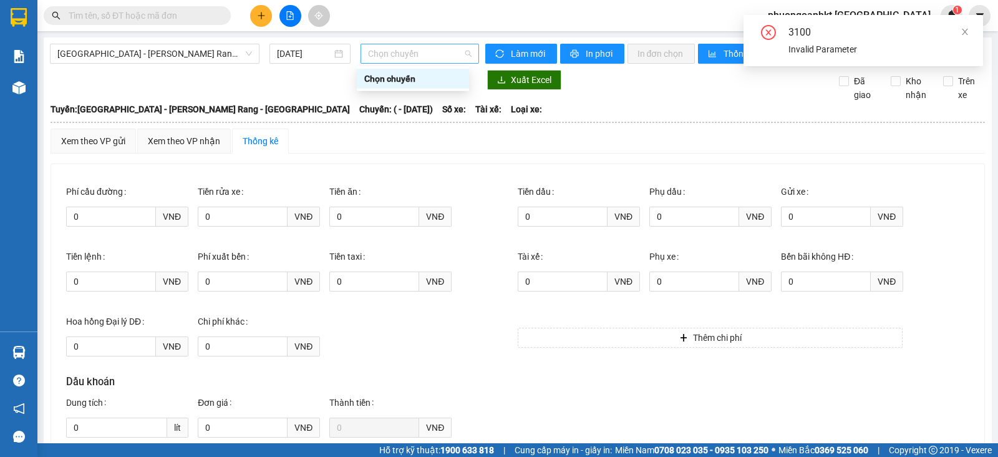
click at [465, 52] on span "Chọn chuyến" at bounding box center [419, 53] width 103 height 19
click at [308, 84] on div at bounding box center [264, 80] width 429 height 20
click at [334, 49] on div "[DATE]" at bounding box center [310, 54] width 67 height 14
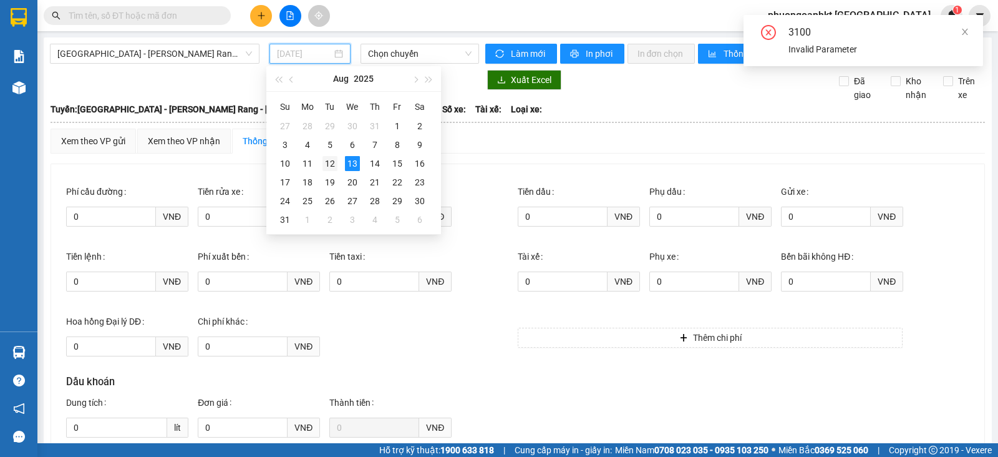
click at [328, 160] on div "12" at bounding box center [330, 163] width 15 height 15
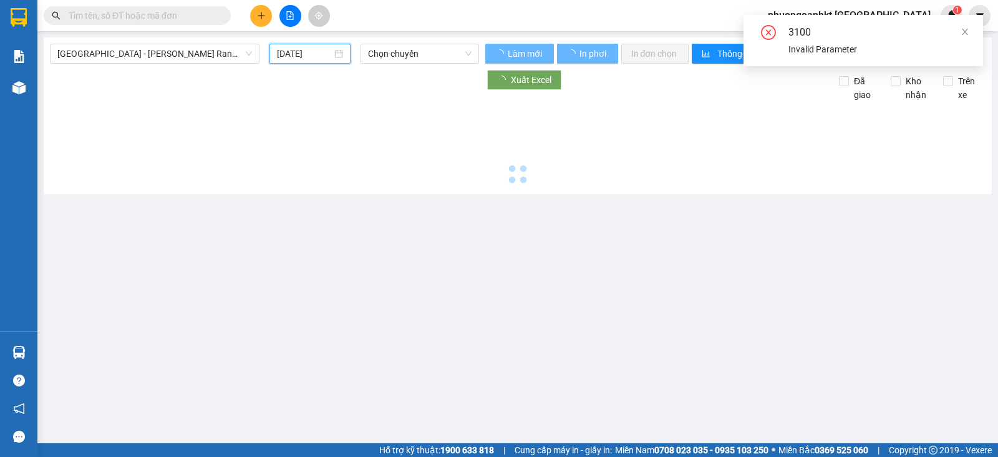
type input "[DATE]"
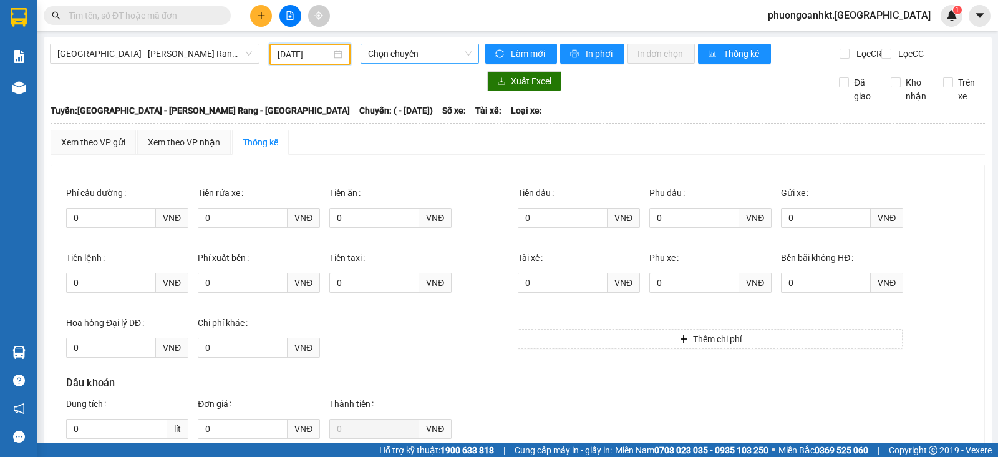
click at [462, 53] on span "Chọn chuyến" at bounding box center [419, 53] width 103 height 19
click at [426, 80] on div "Chọn chuyến" at bounding box center [412, 79] width 97 height 14
click at [460, 57] on span "Chọn chuyến" at bounding box center [419, 53] width 103 height 19
click at [291, 91] on div at bounding box center [264, 81] width 429 height 20
click at [290, 14] on icon "file-add" at bounding box center [290, 15] width 7 height 9
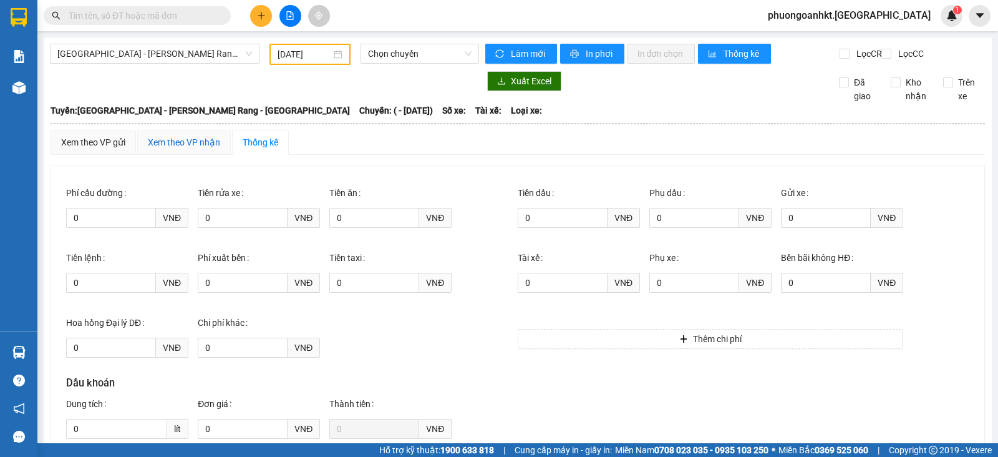
click at [194, 149] on div "Xem theo VP nhận" at bounding box center [184, 142] width 72 height 14
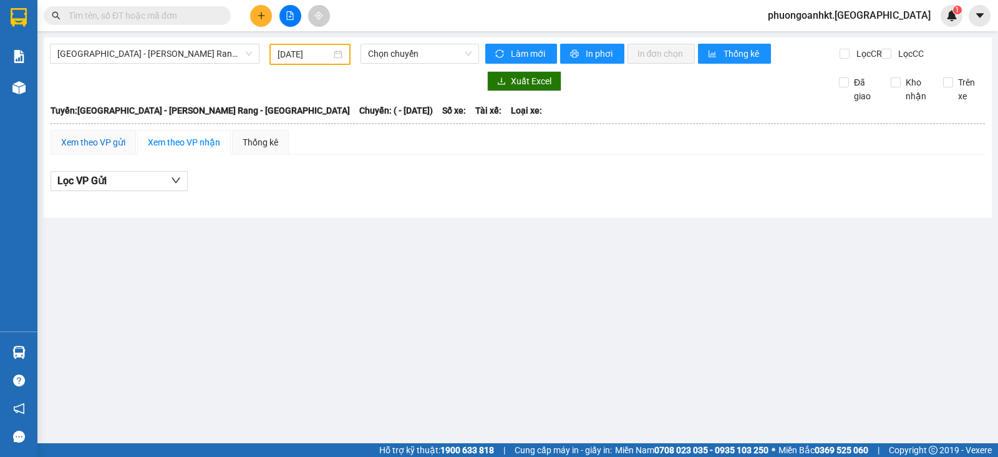
click at [92, 149] on div "Xem theo VP gửi" at bounding box center [93, 142] width 64 height 14
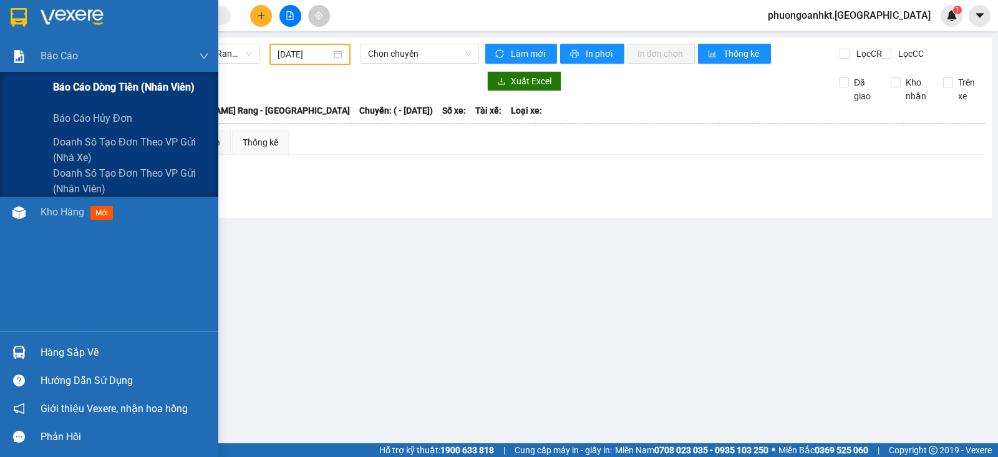
click at [82, 91] on span "Báo cáo dòng tiền (nhân viên)" at bounding box center [124, 87] width 142 height 16
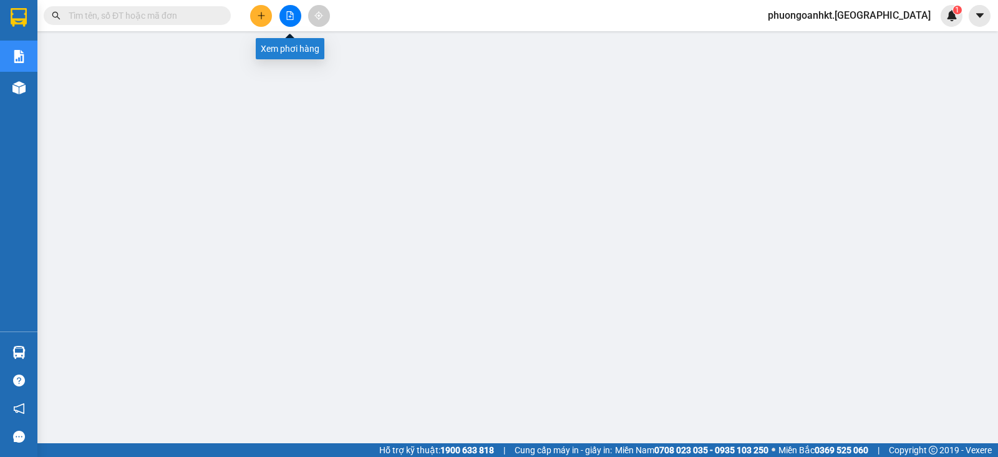
click at [291, 16] on icon "file-add" at bounding box center [290, 15] width 9 height 9
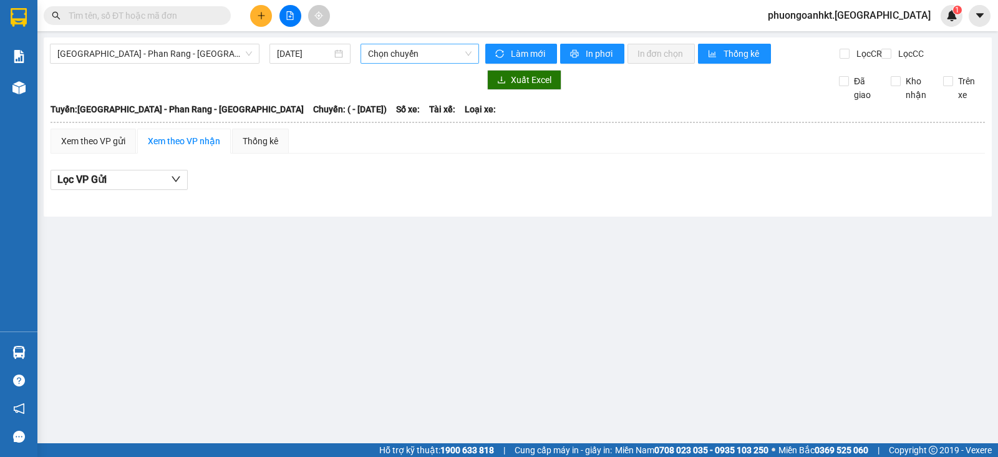
click at [464, 56] on span "Chọn chuyến" at bounding box center [419, 53] width 103 height 19
click at [356, 64] on div "[GEOGRAPHIC_DATA] - [GEOGRAPHIC_DATA] - [GEOGRAPHIC_DATA] [DATE] Chọn chuyến" at bounding box center [264, 54] width 429 height 20
click at [231, 61] on span "[GEOGRAPHIC_DATA] - Phan Rang - [GEOGRAPHIC_DATA]" at bounding box center [154, 53] width 195 height 19
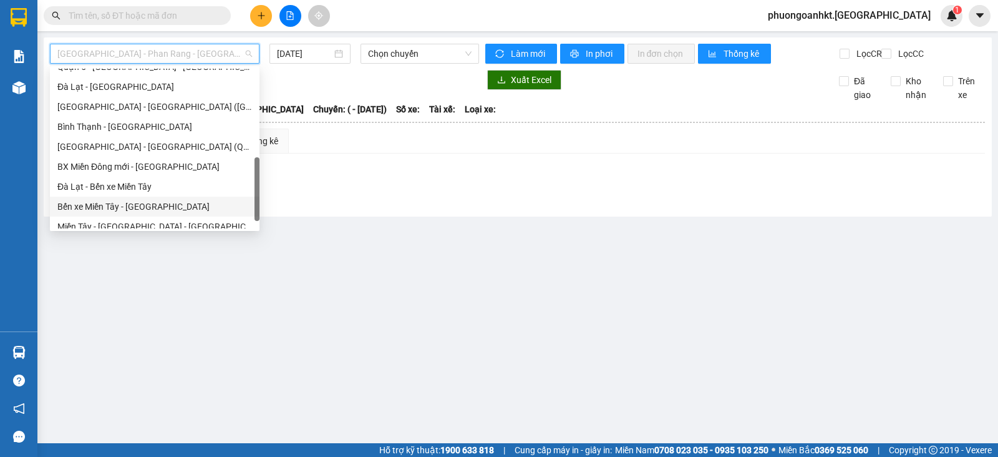
scroll to position [339, 0]
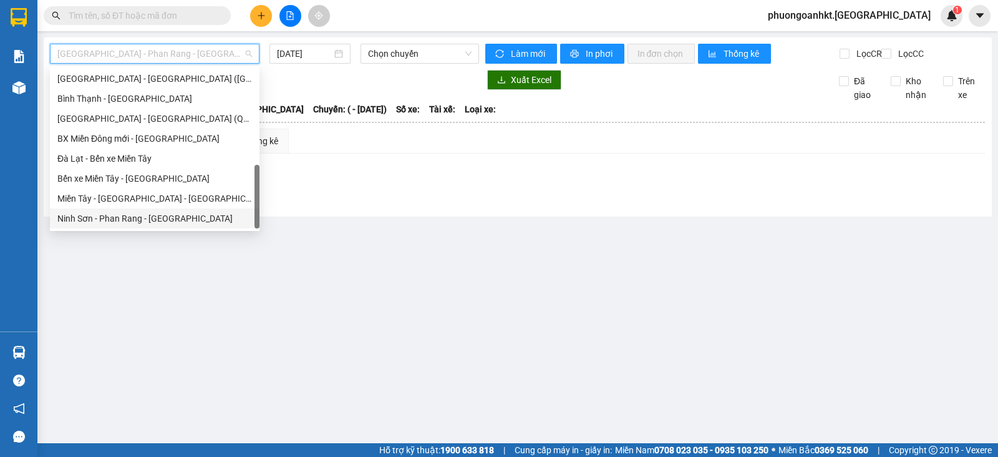
click at [124, 223] on div "Ninh Sơn - Phan Rang - [GEOGRAPHIC_DATA]" at bounding box center [154, 218] width 195 height 14
type input "[DATE]"
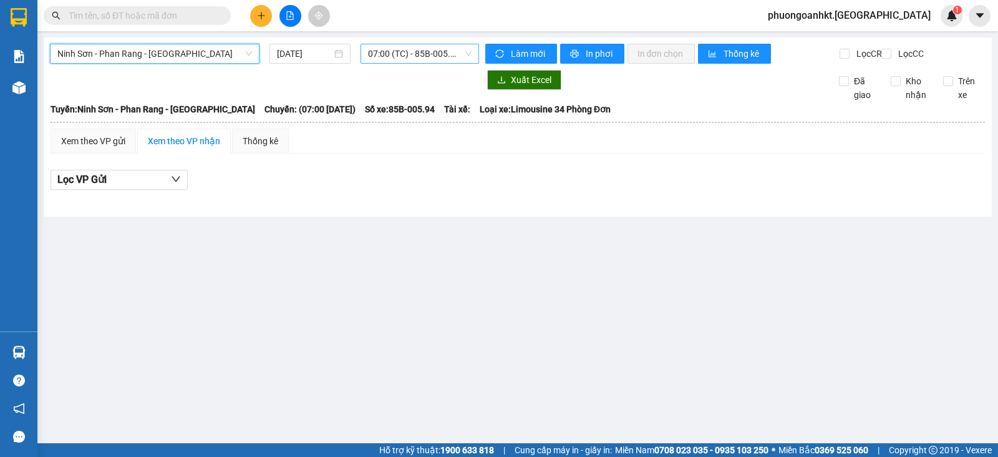
click at [470, 51] on span "07:00 (TC) - 85B-005.94" at bounding box center [419, 53] width 103 height 19
click at [302, 75] on div "Ninh Sơn - Phan Rang - Miền Tây [DATE] 07:00 (TC) - 85B-005.94 Làm mới In phơi …" at bounding box center [518, 126] width 948 height 179
click at [174, 184] on icon "down" at bounding box center [176, 179] width 10 height 10
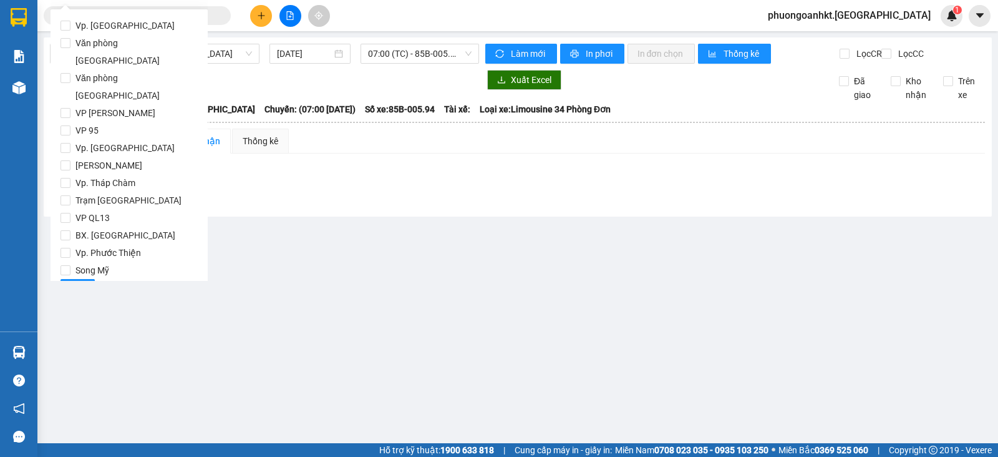
click at [469, 261] on main "Ninh Sơn - Phan Rang - Miền Tây [DATE] 07:00 (TC) - 85B-005.94 Làm mới In phơi …" at bounding box center [499, 221] width 998 height 443
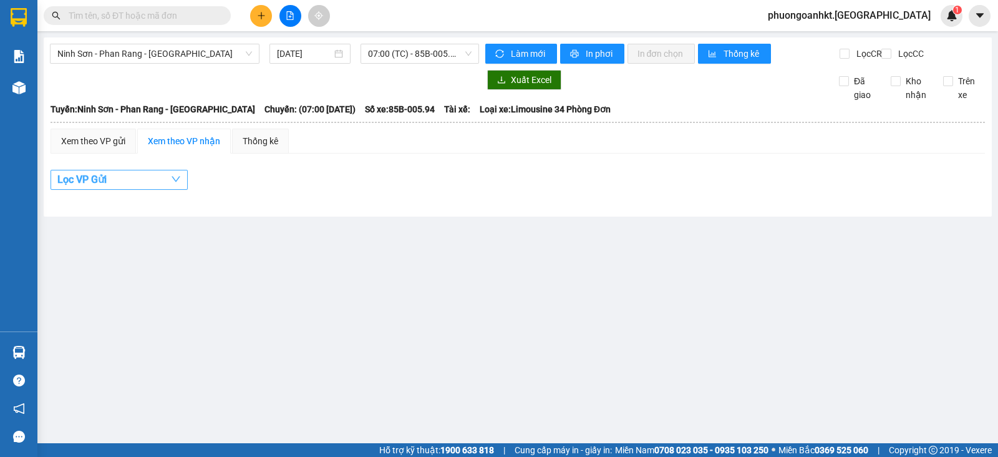
click at [168, 190] on button "Lọc VP Gửi" at bounding box center [119, 180] width 137 height 20
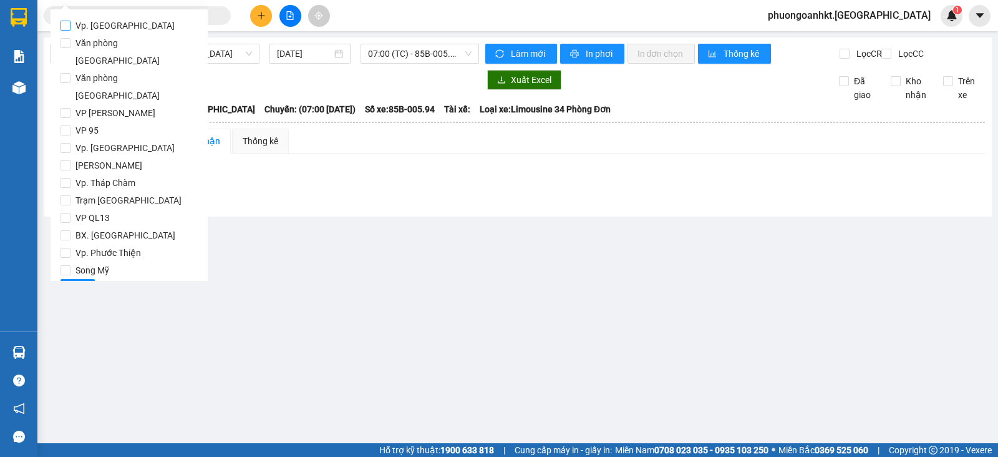
click at [85, 24] on span "Vp. [GEOGRAPHIC_DATA]" at bounding box center [124, 25] width 109 height 17
click at [70, 24] on input "Vp. [GEOGRAPHIC_DATA]" at bounding box center [66, 26] width 10 height 10
click at [75, 21] on span "Vp. [GEOGRAPHIC_DATA]" at bounding box center [124, 25] width 109 height 17
click at [70, 21] on input "Vp. [GEOGRAPHIC_DATA]" at bounding box center [66, 26] width 10 height 10
click at [84, 279] on button "Lọc" at bounding box center [78, 289] width 34 height 20
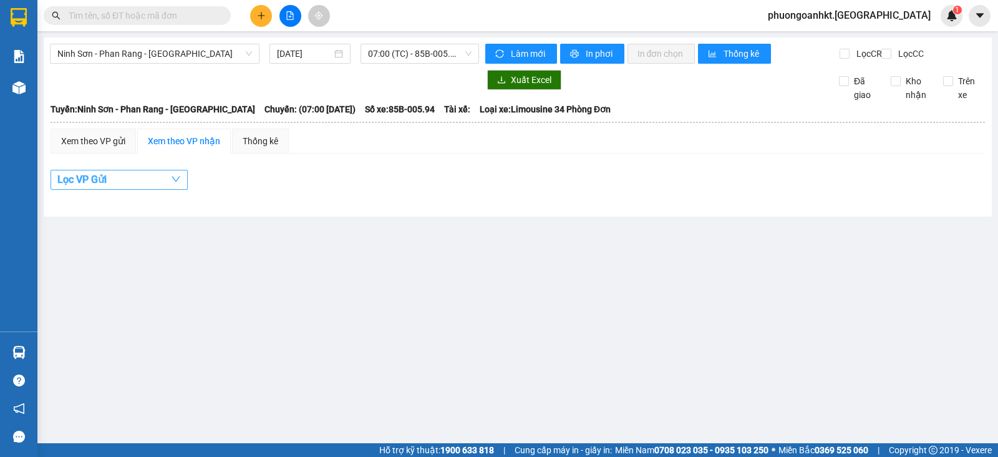
click at [177, 181] on button "Lọc VP Gửi" at bounding box center [119, 180] width 137 height 20
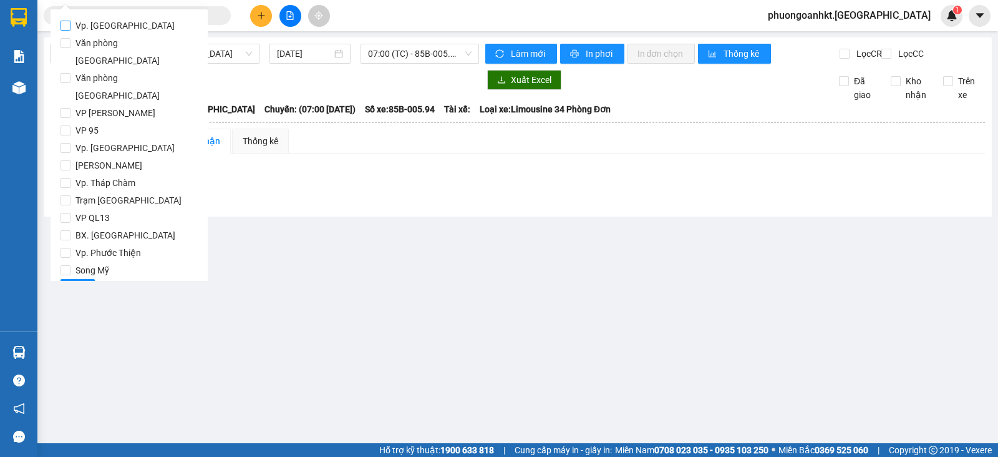
click at [95, 29] on span "Vp. [GEOGRAPHIC_DATA]" at bounding box center [124, 25] width 109 height 17
click at [70, 29] on input "Vp. [GEOGRAPHIC_DATA]" at bounding box center [66, 26] width 10 height 10
checkbox input "true"
click at [95, 39] on span "Văn phòng [GEOGRAPHIC_DATA]" at bounding box center [133, 51] width 127 height 35
click at [70, 39] on input "Văn phòng [GEOGRAPHIC_DATA]" at bounding box center [66, 43] width 10 height 10
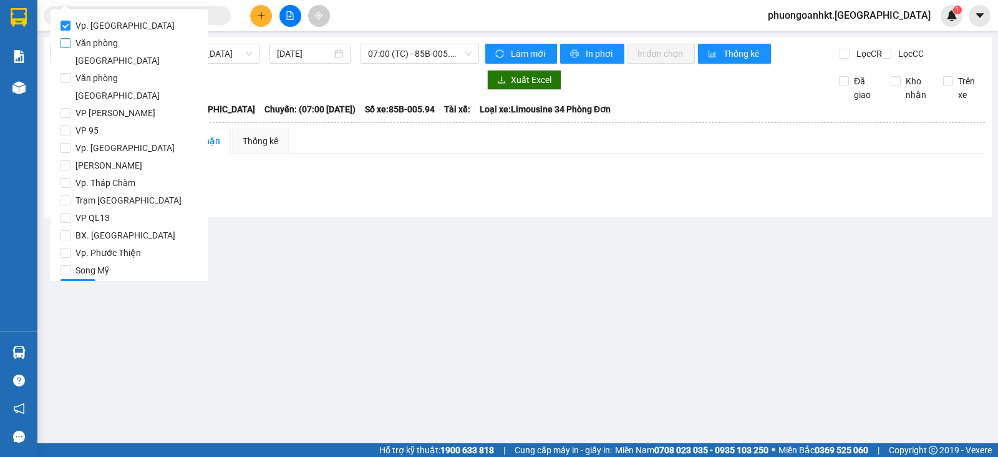
checkbox input "true"
click at [94, 69] on span "Văn phòng [GEOGRAPHIC_DATA]" at bounding box center [133, 86] width 127 height 35
click at [70, 73] on input "Văn phòng [GEOGRAPHIC_DATA]" at bounding box center [66, 78] width 10 height 10
checkbox input "true"
click at [92, 104] on span "VP [PERSON_NAME]" at bounding box center [115, 112] width 90 height 17
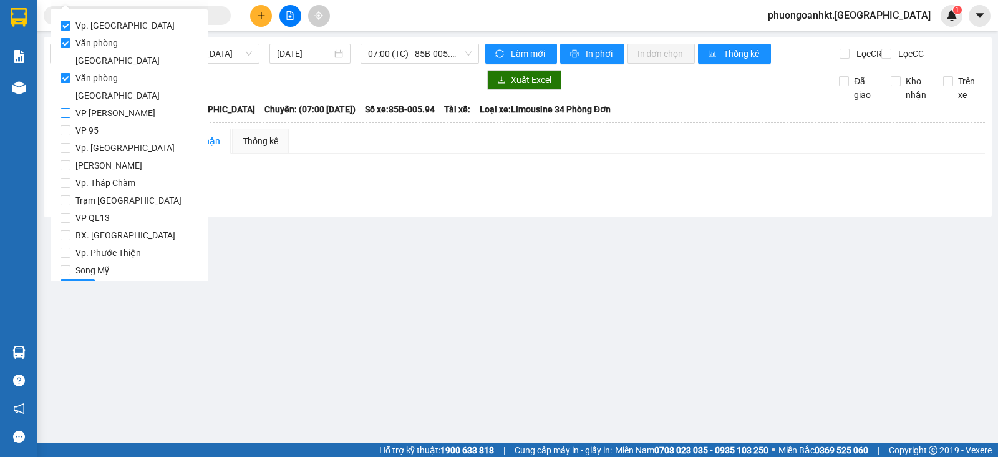
click at [70, 108] on input "VP [PERSON_NAME]" at bounding box center [66, 113] width 10 height 10
checkbox input "true"
click at [89, 122] on span "VP 95" at bounding box center [86, 130] width 33 height 17
click at [70, 125] on input "VP 95" at bounding box center [66, 130] width 10 height 10
checkbox input "true"
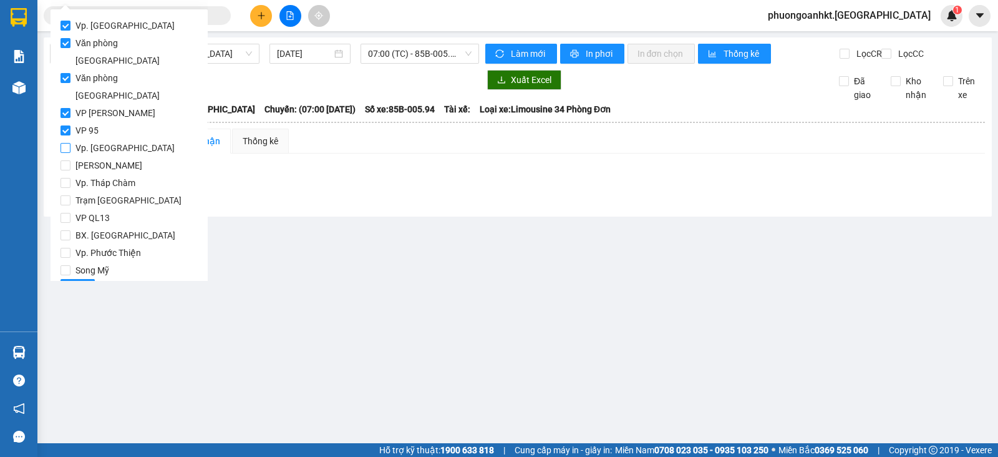
click at [97, 139] on span "Vp. [GEOGRAPHIC_DATA]" at bounding box center [124, 147] width 109 height 17
click at [70, 143] on input "Vp. [GEOGRAPHIC_DATA]" at bounding box center [66, 148] width 10 height 10
checkbox input "true"
click at [100, 157] on span "[PERSON_NAME]" at bounding box center [108, 165] width 77 height 17
click at [70, 160] on input "[PERSON_NAME]" at bounding box center [66, 165] width 10 height 10
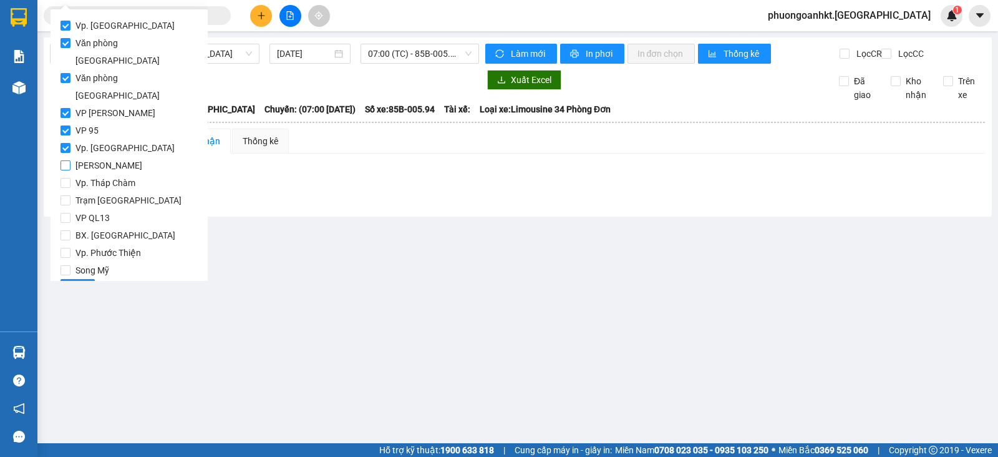
checkbox input "true"
click at [100, 174] on span "Vp. Tháp Chàm" at bounding box center [105, 182] width 70 height 17
click at [70, 178] on input "Vp. Tháp Chàm" at bounding box center [66, 183] width 10 height 10
checkbox input "true"
click at [100, 192] on span "Trạm [GEOGRAPHIC_DATA]" at bounding box center [128, 200] width 116 height 17
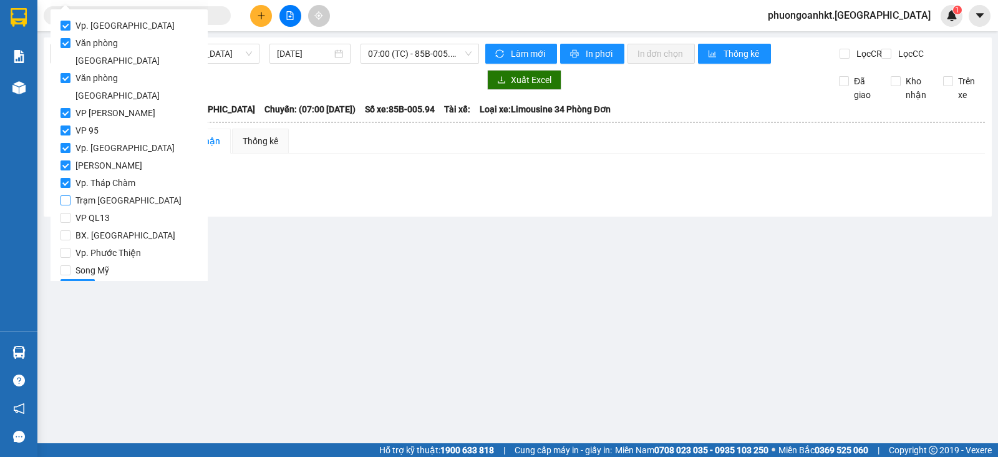
click at [70, 195] on input "Trạm [GEOGRAPHIC_DATA]" at bounding box center [66, 200] width 10 height 10
checkbox input "true"
drag, startPoint x: 102, startPoint y: 182, endPoint x: 102, endPoint y: 190, distance: 8.7
click at [102, 209] on span "VP QL13" at bounding box center [92, 217] width 44 height 17
click at [70, 213] on input "VP QL13" at bounding box center [66, 218] width 10 height 10
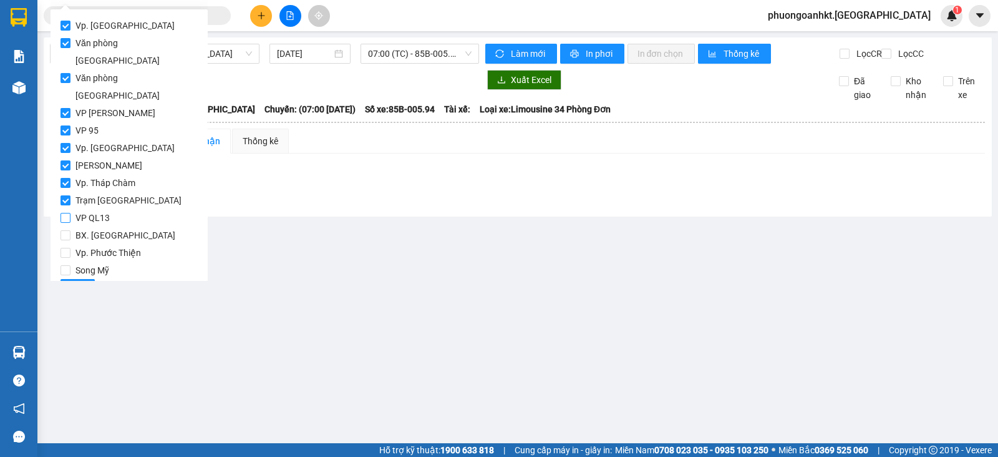
checkbox input "true"
click at [100, 226] on span "BX. [GEOGRAPHIC_DATA]" at bounding box center [125, 234] width 110 height 17
click at [70, 230] on input "BX. [GEOGRAPHIC_DATA]" at bounding box center [66, 235] width 10 height 10
checkbox input "true"
click at [100, 244] on span "Vp. Phước Thiện" at bounding box center [107, 252] width 75 height 17
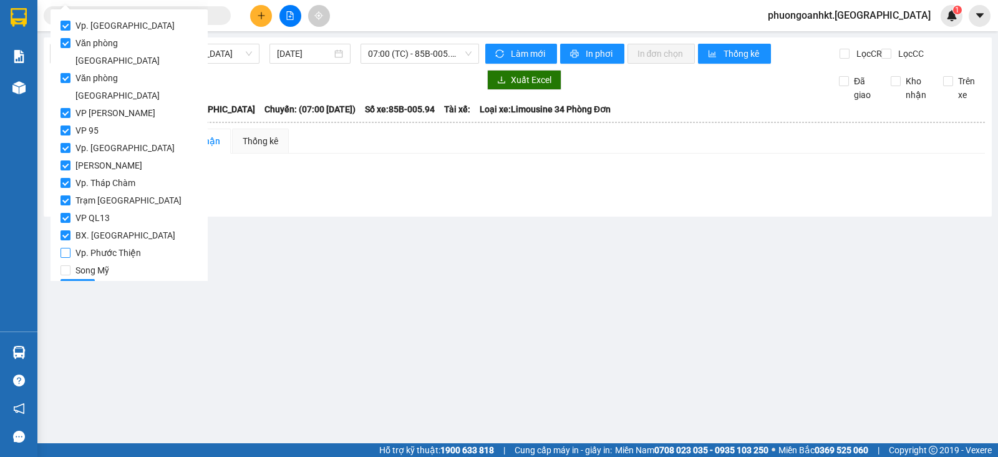
click at [70, 248] on input "Vp. Phước Thiện" at bounding box center [66, 253] width 10 height 10
checkbox input "true"
click at [99, 261] on span "Song Mỹ" at bounding box center [92, 269] width 44 height 17
click at [70, 265] on input "Song Mỹ" at bounding box center [66, 270] width 10 height 10
checkbox input "true"
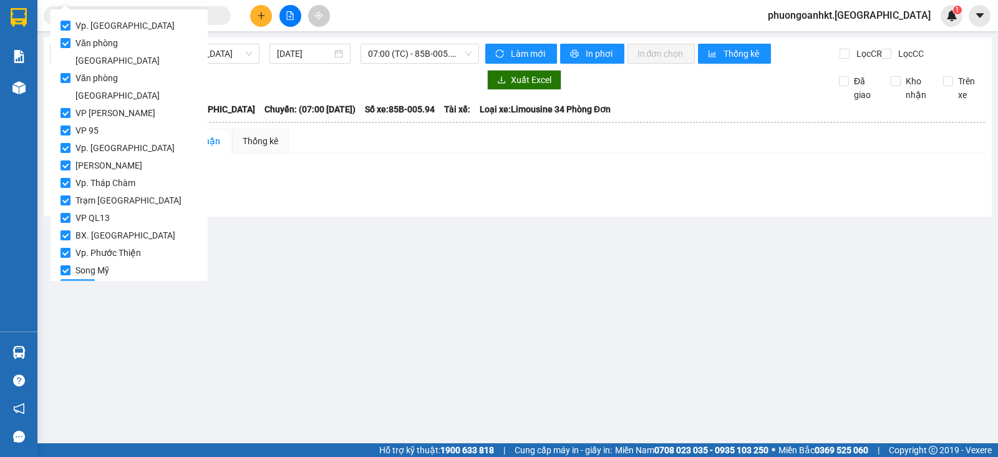
click at [87, 279] on button "Lọc" at bounding box center [78, 289] width 34 height 20
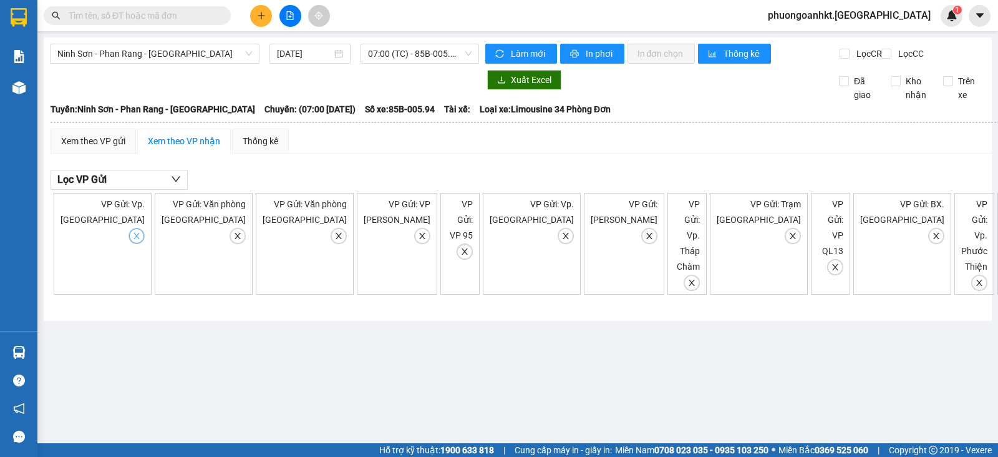
click at [129, 239] on button "button" at bounding box center [136, 235] width 15 height 15
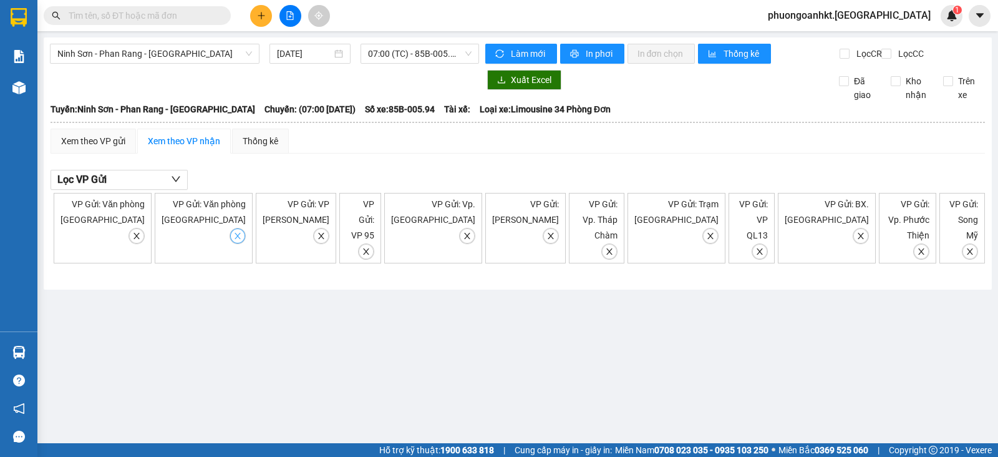
click at [231, 231] on span "close" at bounding box center [238, 235] width 14 height 9
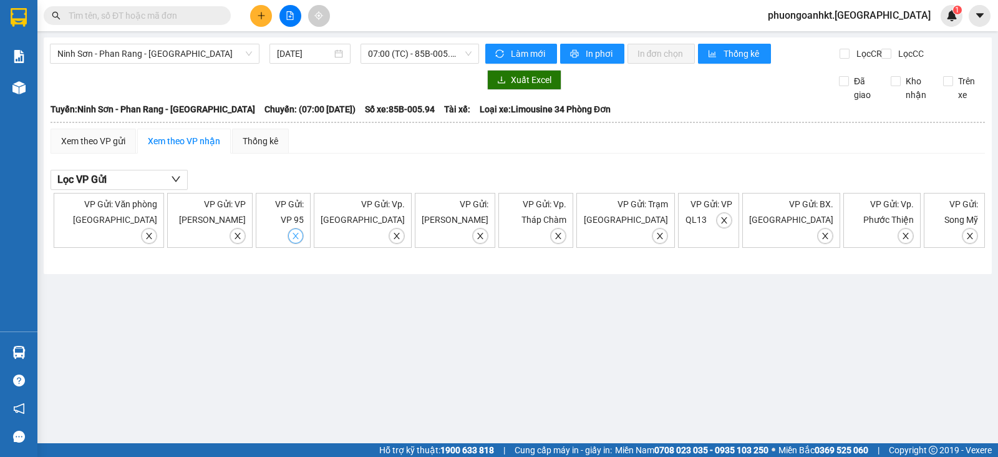
click at [296, 231] on span "close" at bounding box center [296, 235] width 14 height 9
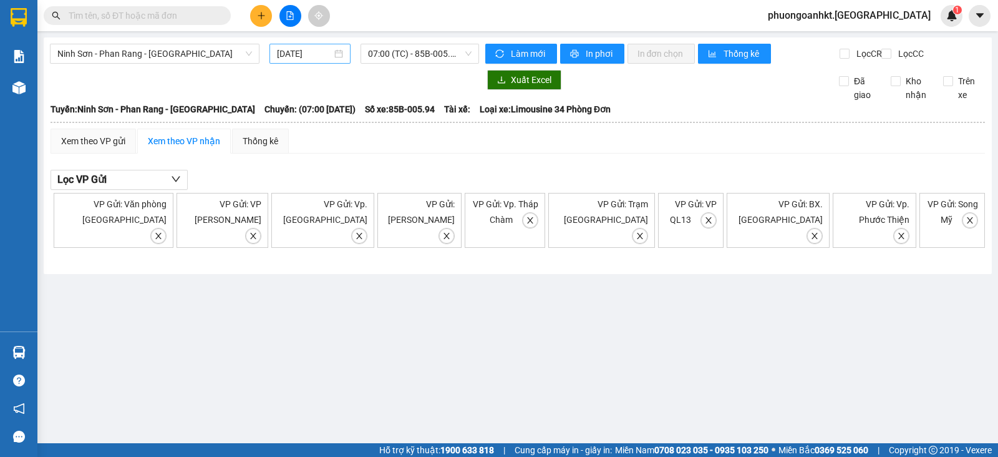
click at [316, 51] on input "[DATE]" at bounding box center [305, 54] width 56 height 14
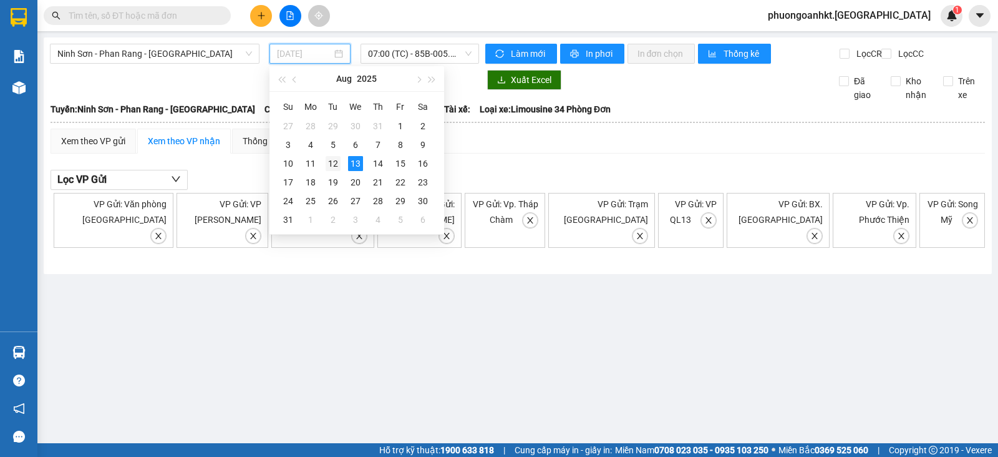
click at [336, 165] on div "12" at bounding box center [333, 163] width 15 height 15
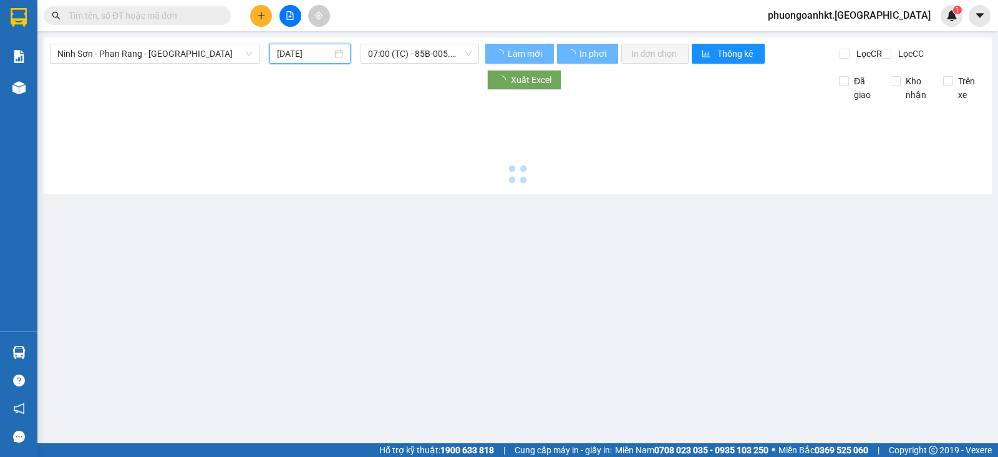
type input "[DATE]"
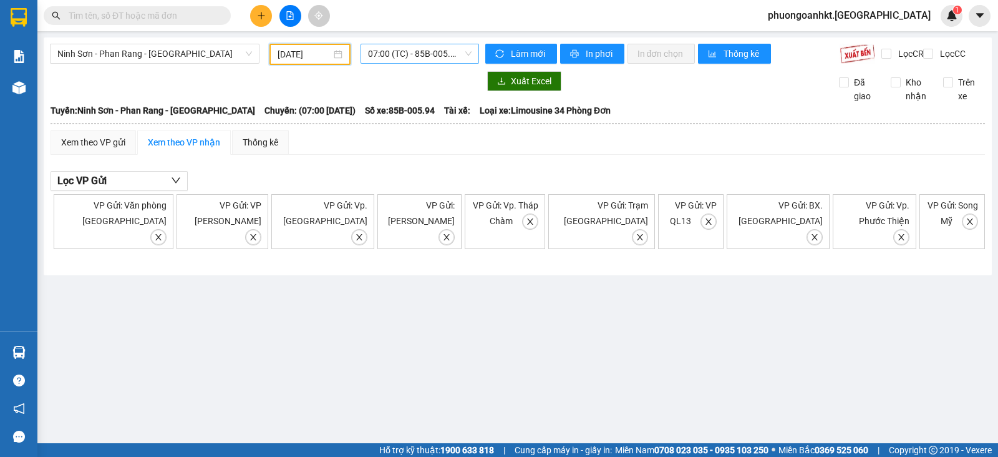
click at [462, 54] on span "07:00 (TC) - 85B-005.94" at bounding box center [419, 53] width 103 height 19
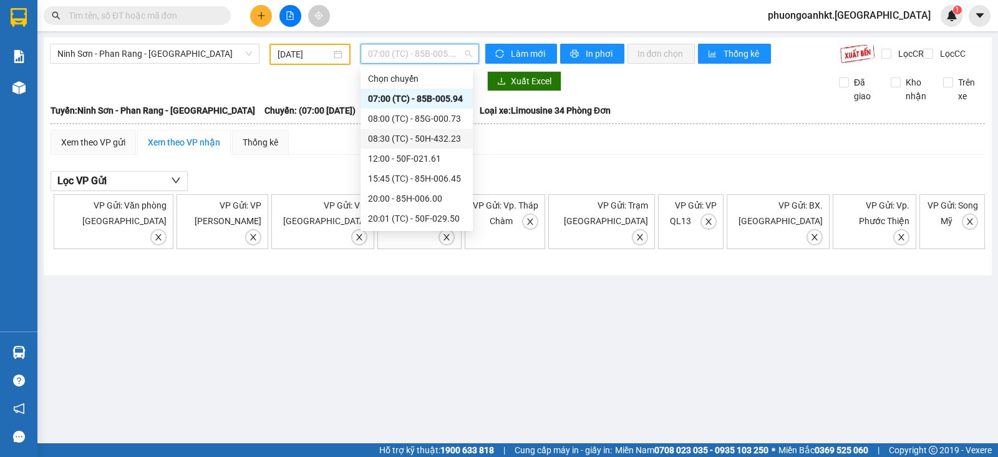
click at [428, 139] on div "08:30 (TC) - 50H-432.23" at bounding box center [416, 139] width 97 height 14
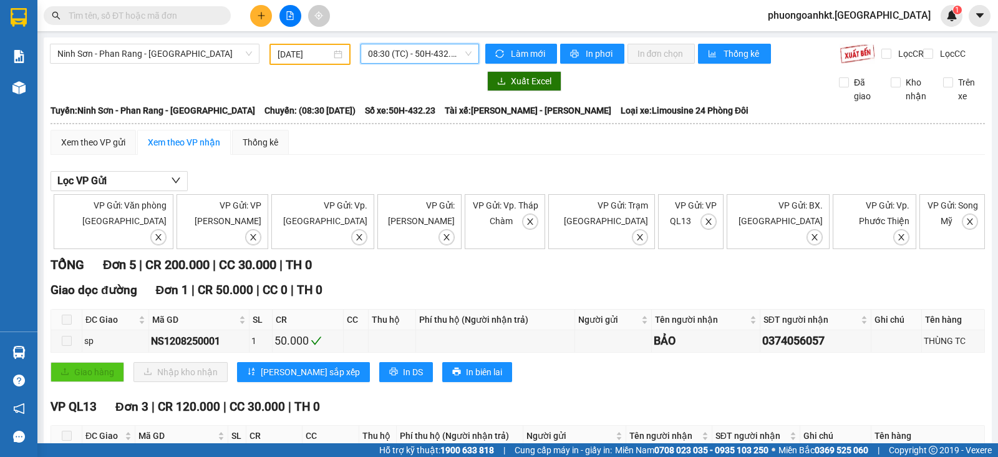
click at [444, 52] on span "08:30 (TC) - 50H-432.23" at bounding box center [419, 53] width 103 height 19
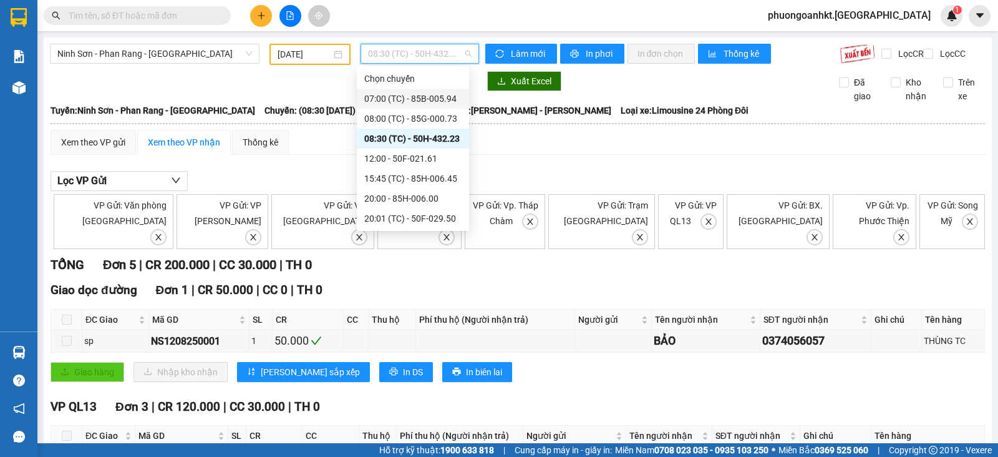
click at [512, 260] on div "TỔNG Đơn 5 | CR 200.000 | CC 30.000 | TH 0" at bounding box center [518, 264] width 935 height 19
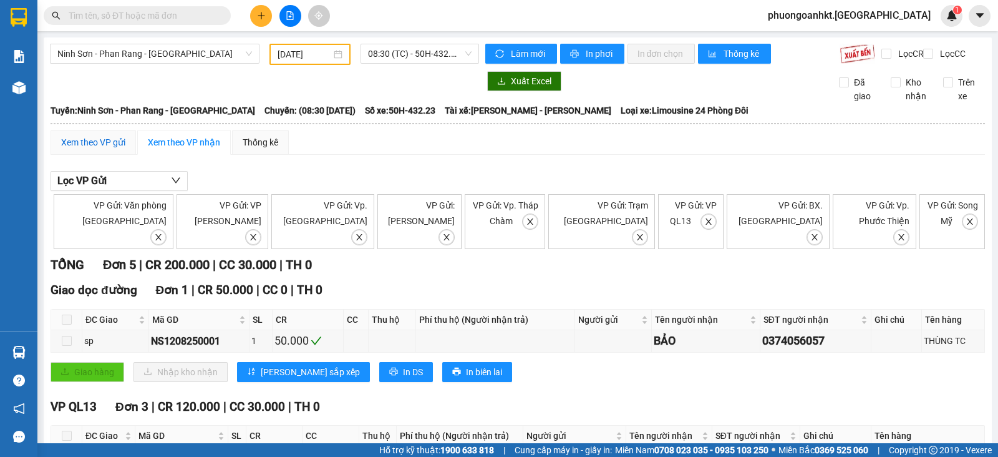
click at [95, 149] on div "Xem theo VP gửi" at bounding box center [93, 142] width 64 height 14
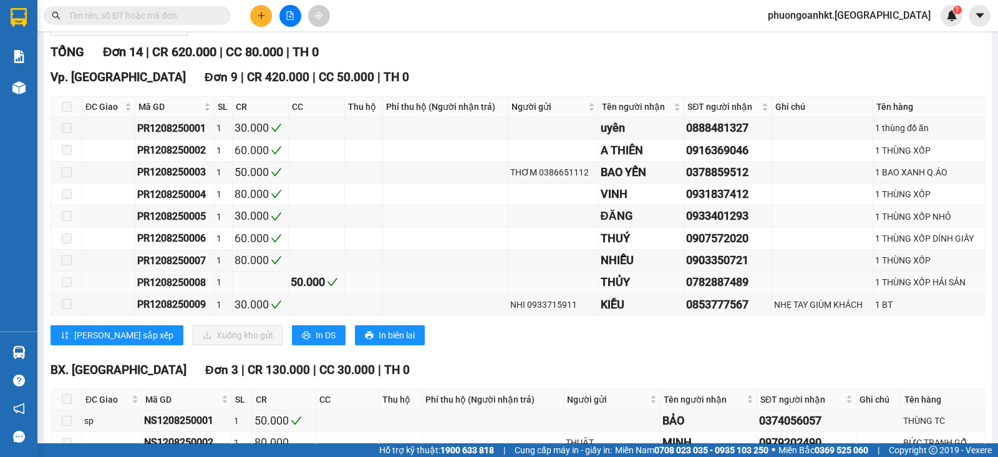
scroll to position [77, 0]
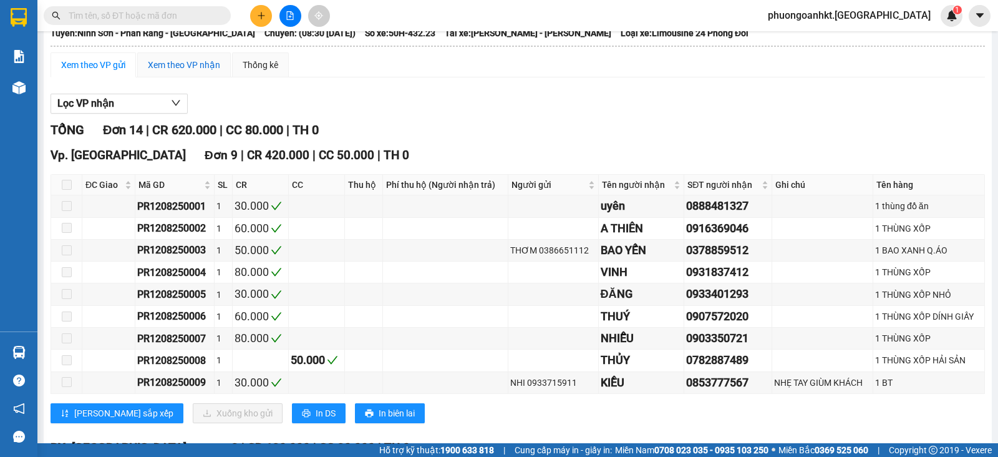
click at [177, 72] on div "Xem theo VP nhận" at bounding box center [184, 65] width 72 height 14
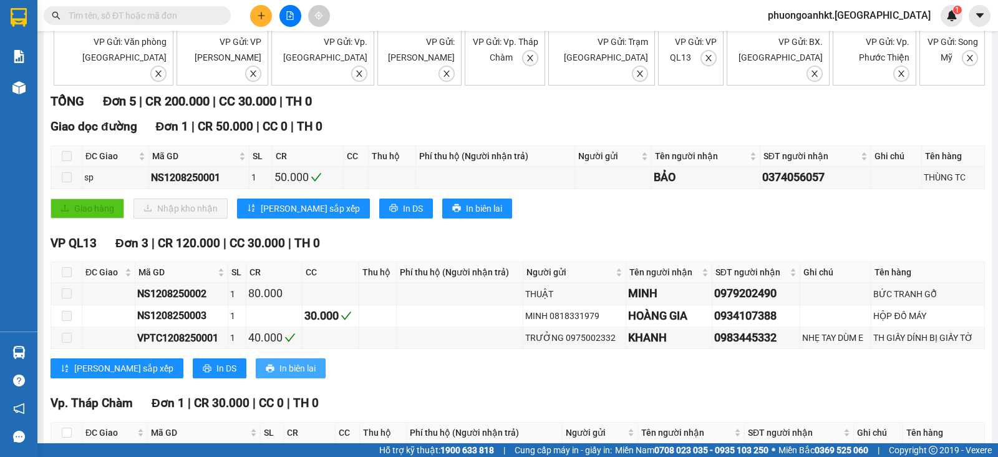
scroll to position [85, 0]
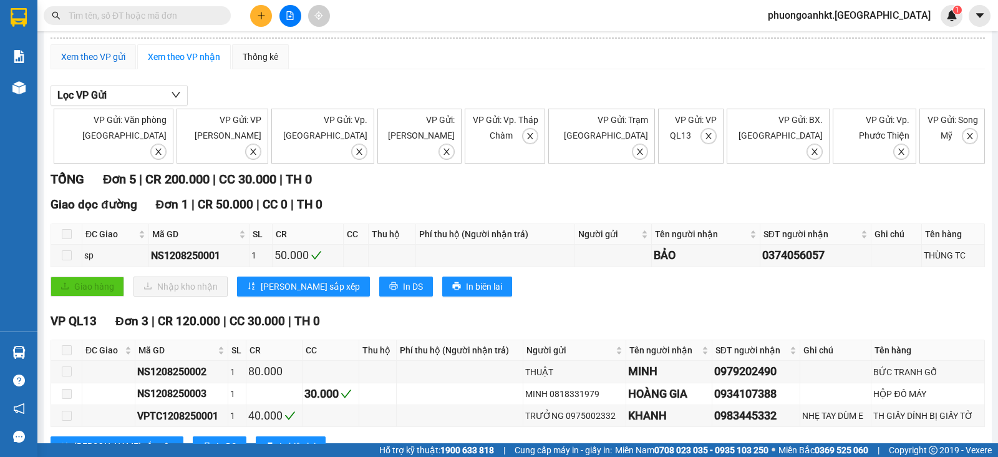
click at [82, 64] on div "Xem theo VP gửi" at bounding box center [93, 57] width 64 height 14
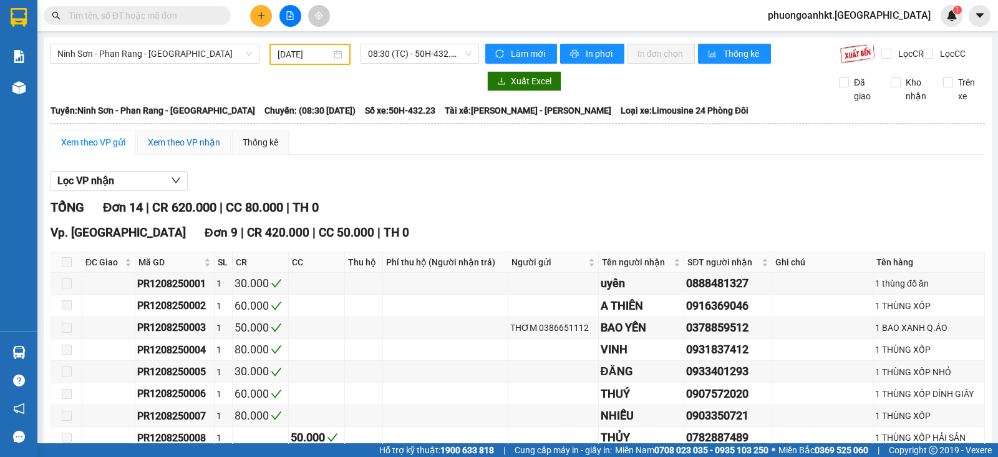
click at [188, 149] on div "Xem theo VP nhận" at bounding box center [184, 142] width 72 height 14
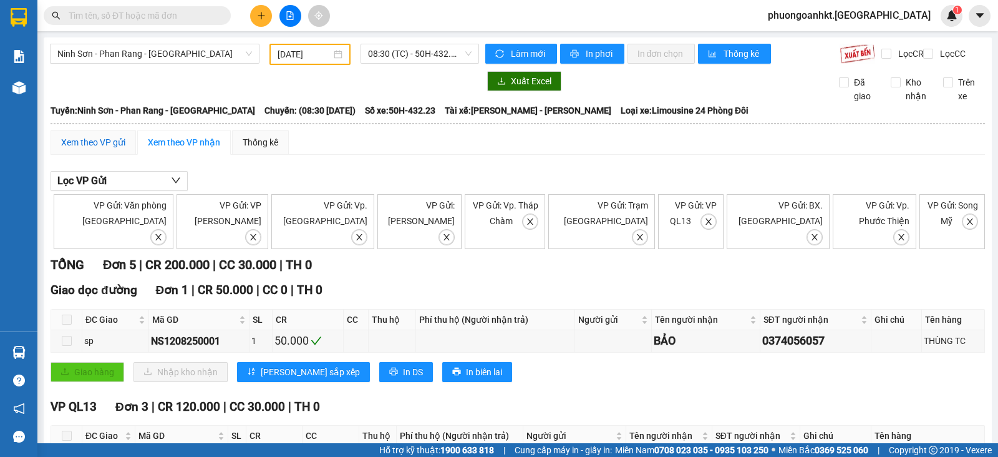
click at [84, 149] on div "Xem theo VP gửi" at bounding box center [93, 142] width 64 height 14
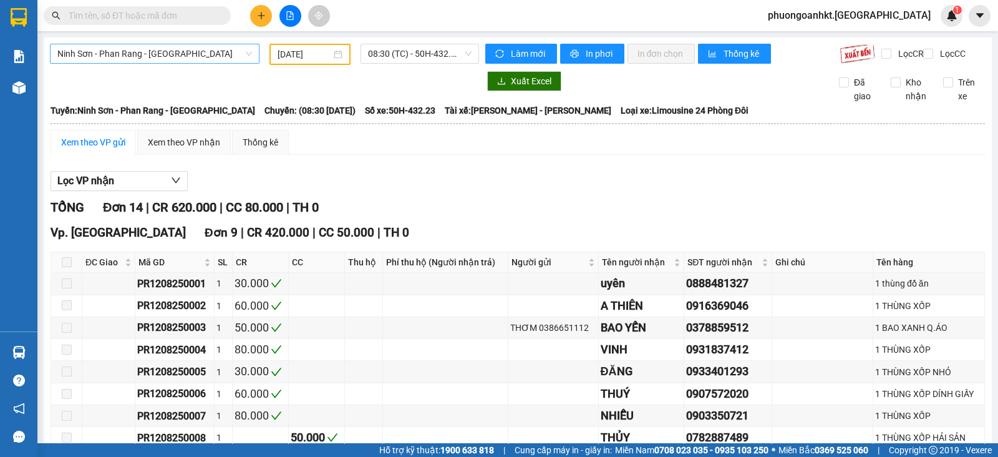
click at [245, 52] on span "Ninh Sơn - Phan Rang - [GEOGRAPHIC_DATA]" at bounding box center [154, 53] width 195 height 19
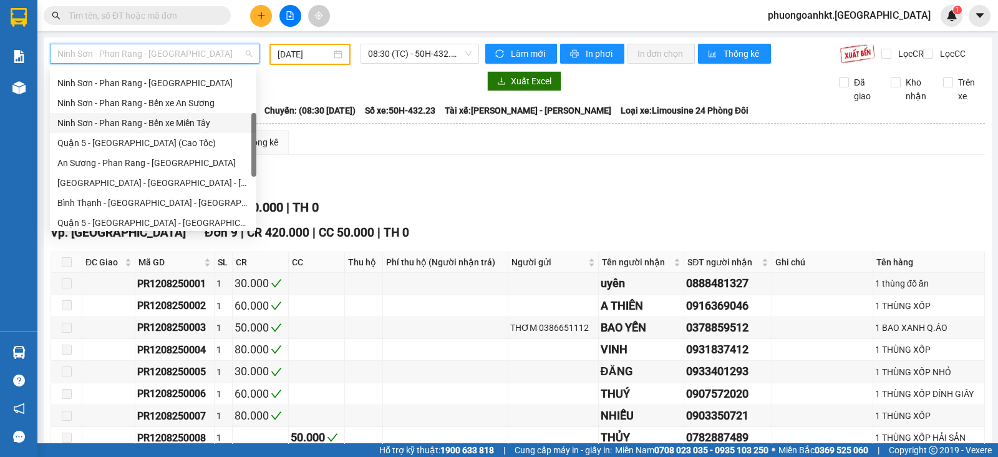
scroll to position [339, 0]
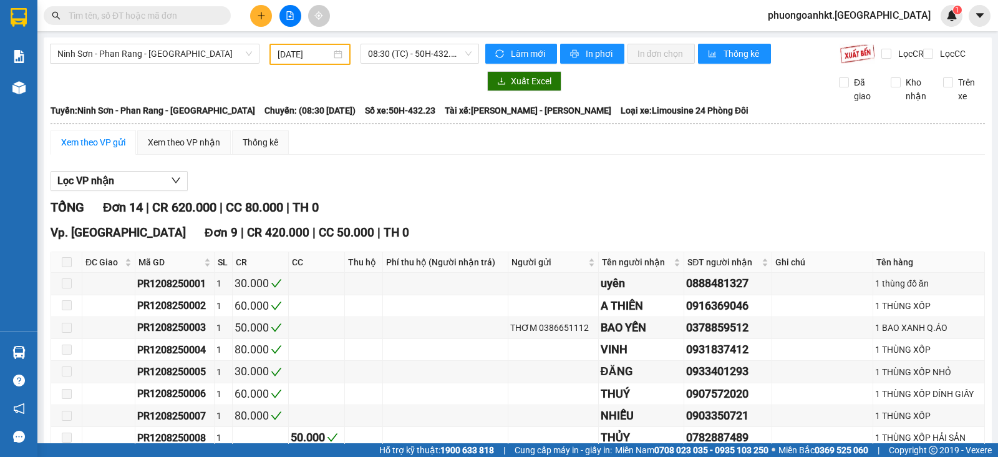
click at [508, 153] on div "Xem theo VP gửi Xem theo VP nhận Thống kê" at bounding box center [518, 142] width 935 height 25
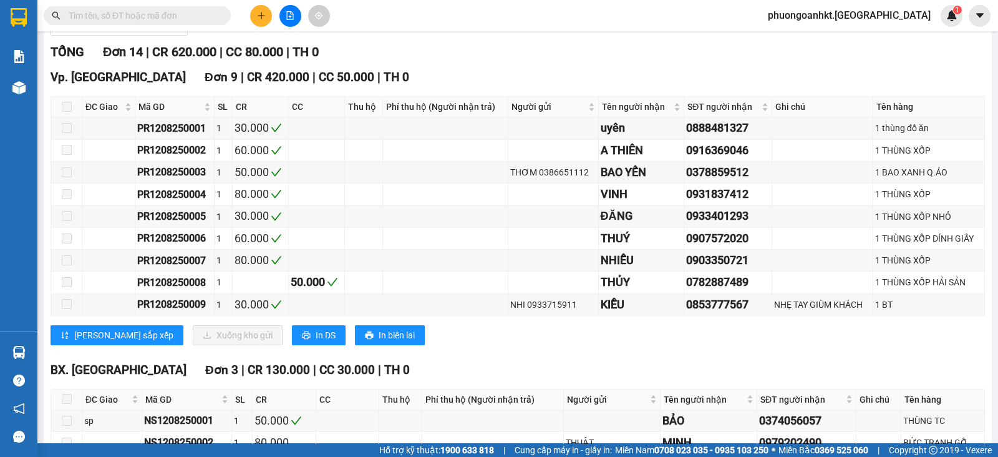
scroll to position [0, 0]
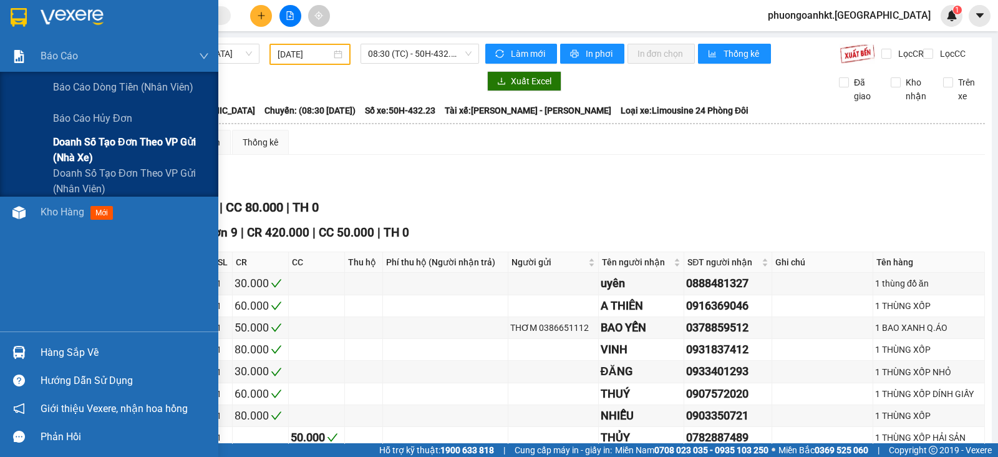
click at [119, 148] on span "Doanh số tạo đơn theo VP gửi (nhà xe)" at bounding box center [131, 149] width 156 height 31
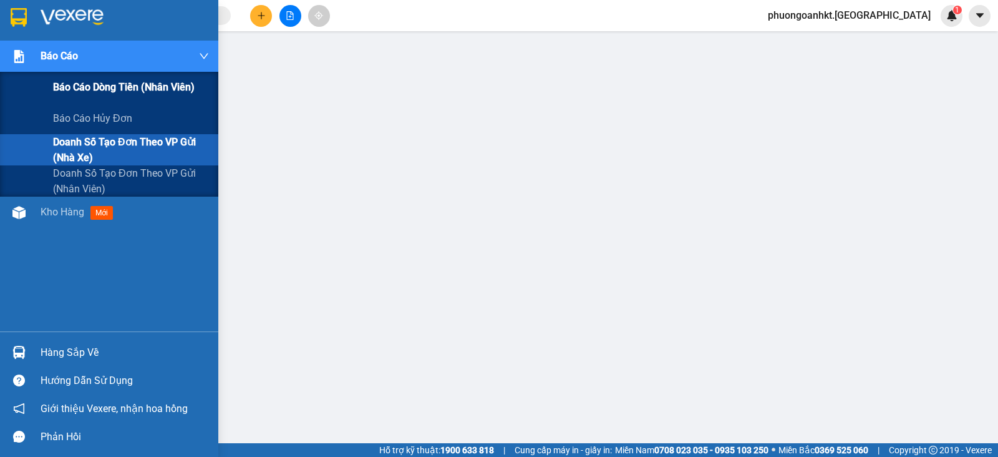
click at [122, 81] on span "Báo cáo dòng tiền (nhân viên)" at bounding box center [124, 87] width 142 height 16
